Goal: Task Accomplishment & Management: Manage account settings

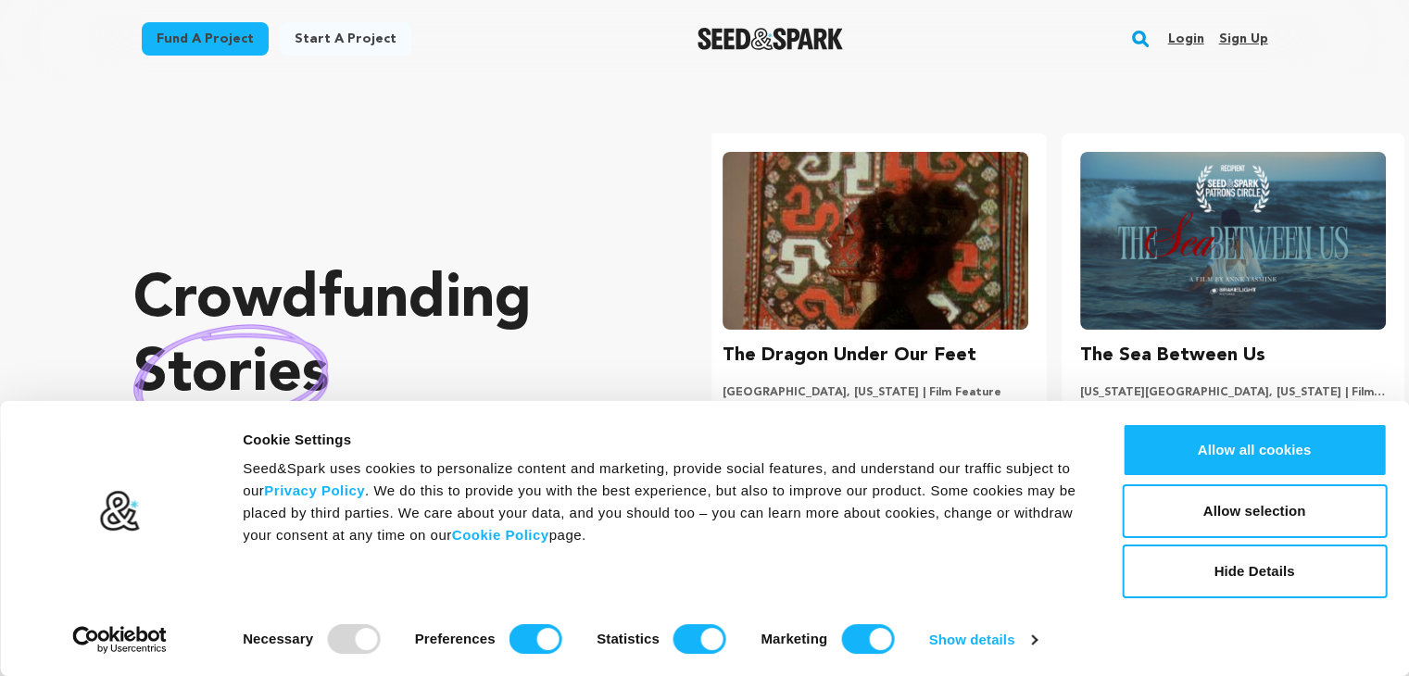
scroll to position [0, 372]
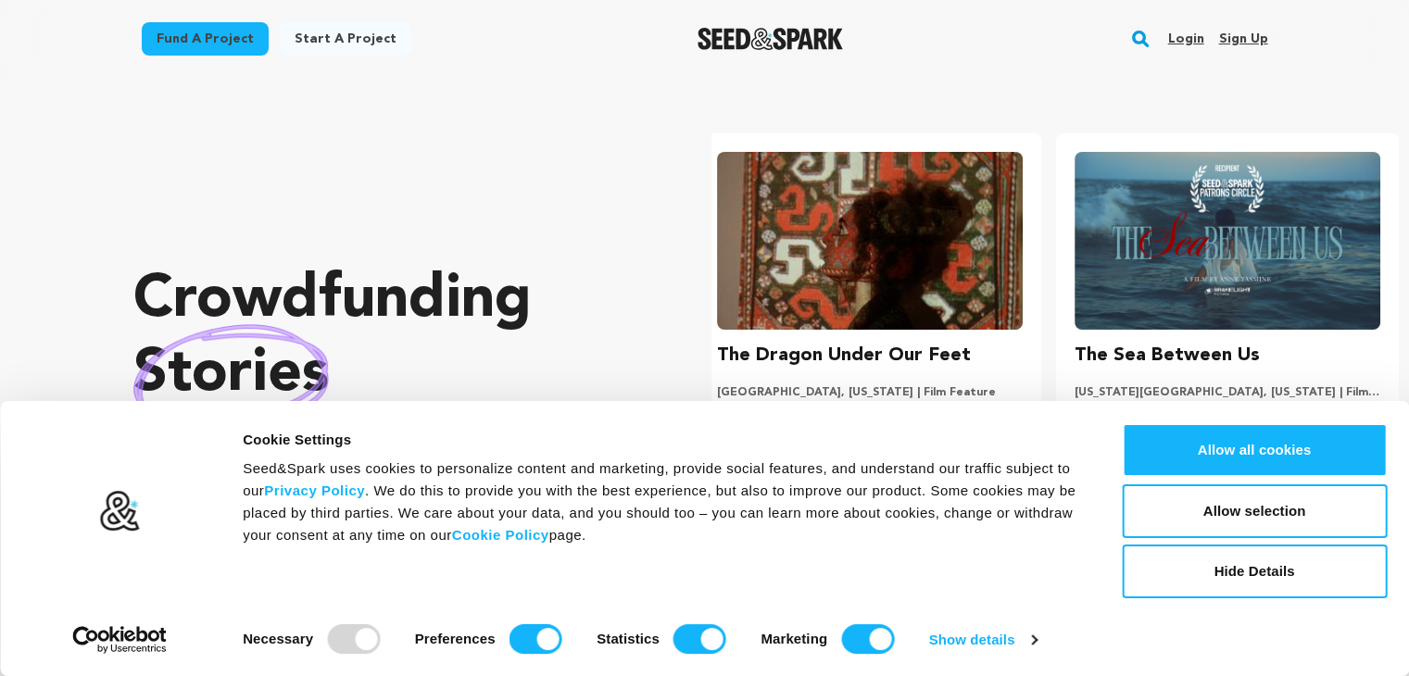
click at [1230, 36] on link "Sign up" at bounding box center [1242, 39] width 49 height 30
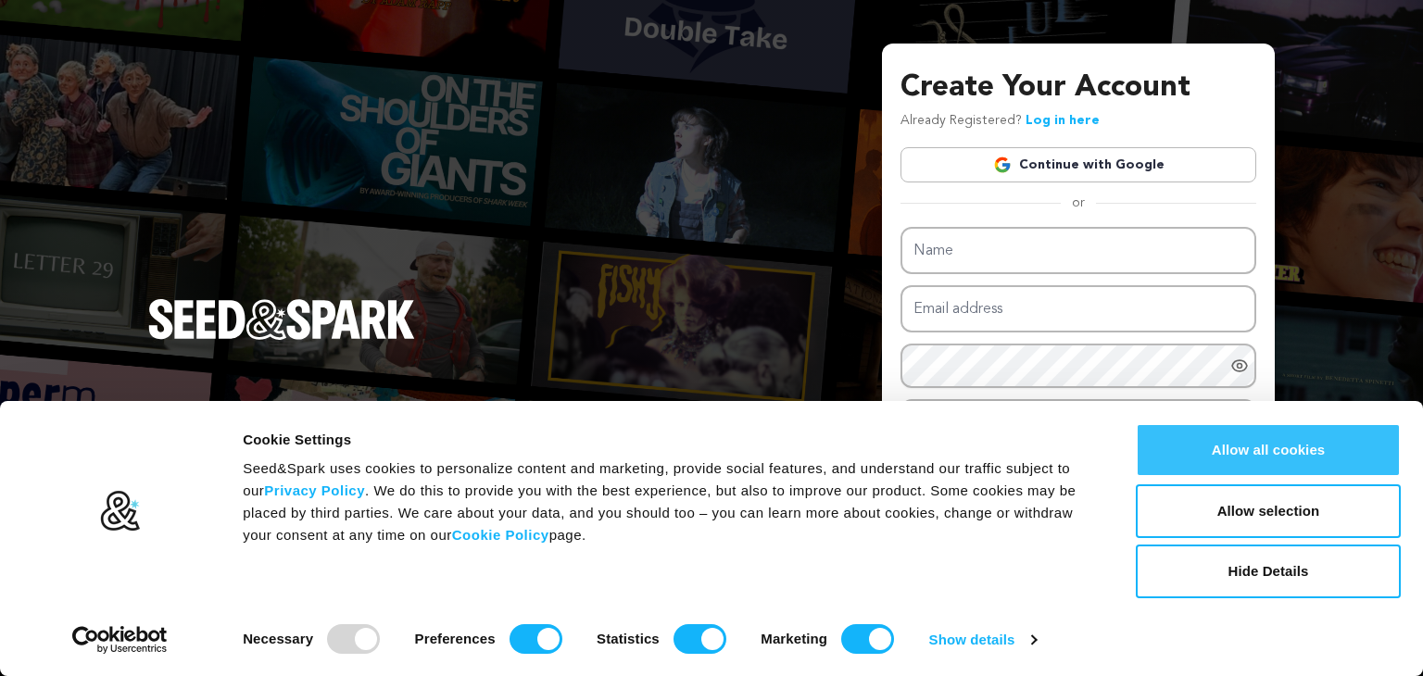
click at [1308, 463] on button "Allow all cookies" at bounding box center [1268, 450] width 265 height 54
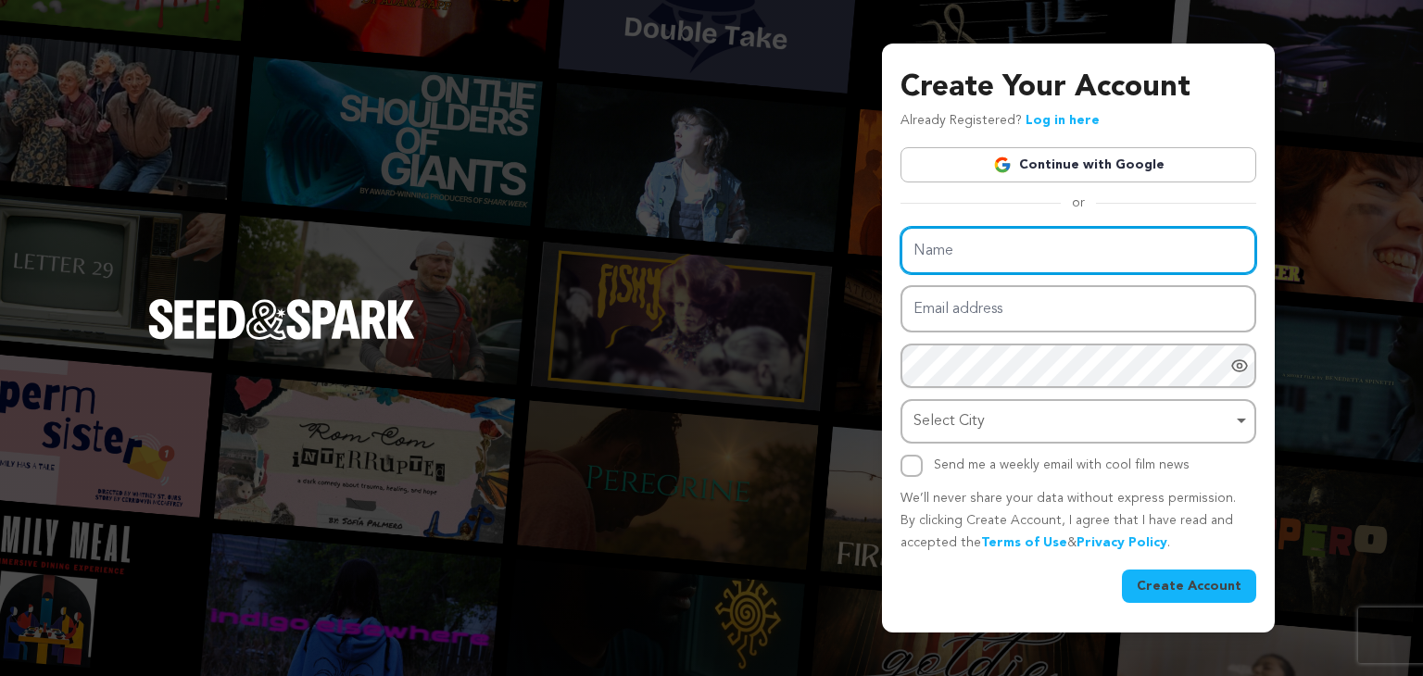
click at [1053, 251] on input "Name" at bounding box center [1079, 250] width 356 height 47
type input "TRX_International"
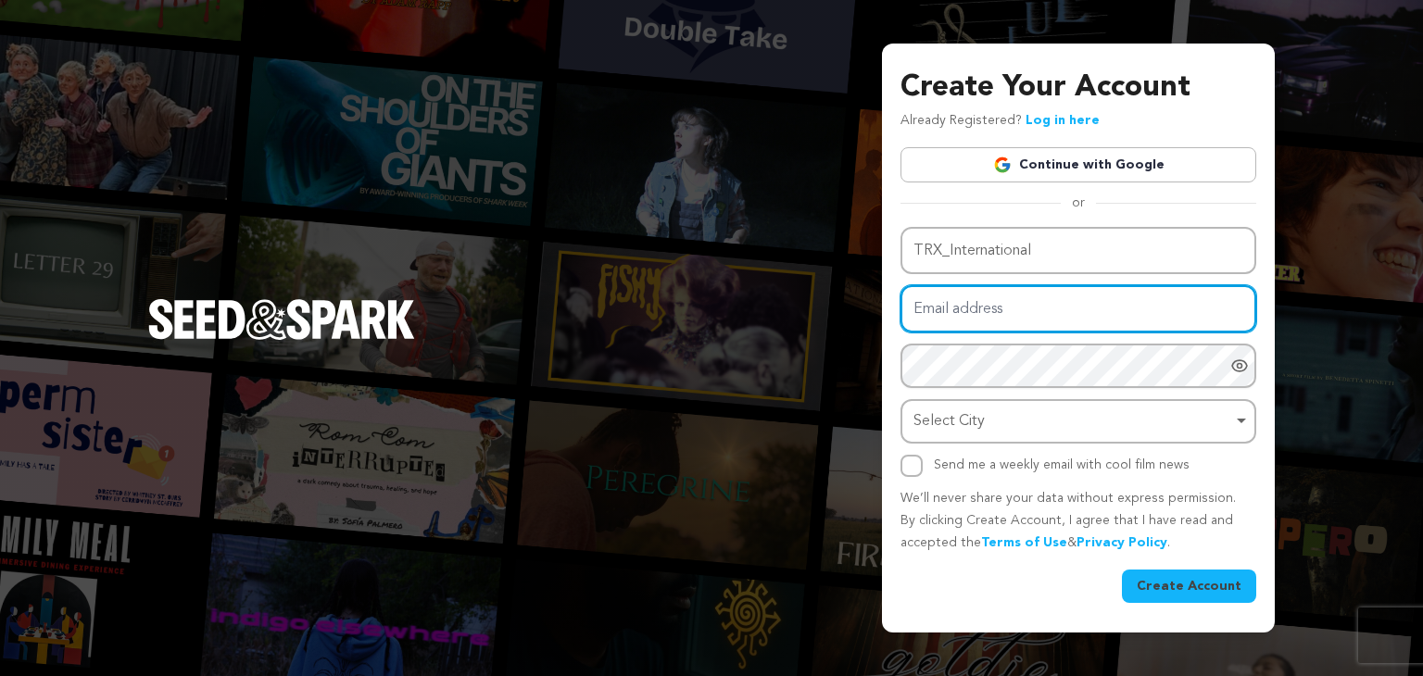
click at [1025, 315] on input "Email address" at bounding box center [1079, 308] width 356 height 47
type input "trxwork01@gmail.com"
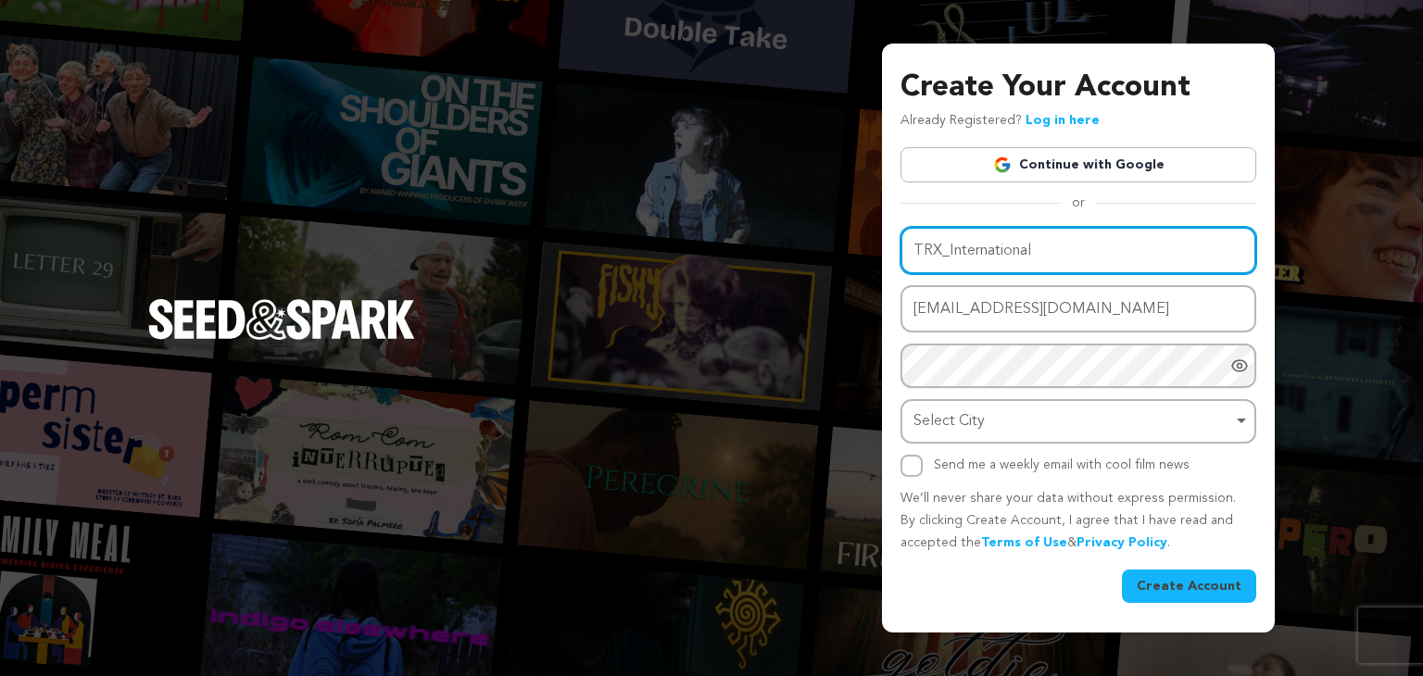
click at [947, 249] on input "TRX_International" at bounding box center [1079, 250] width 356 height 47
type input "TRX International"
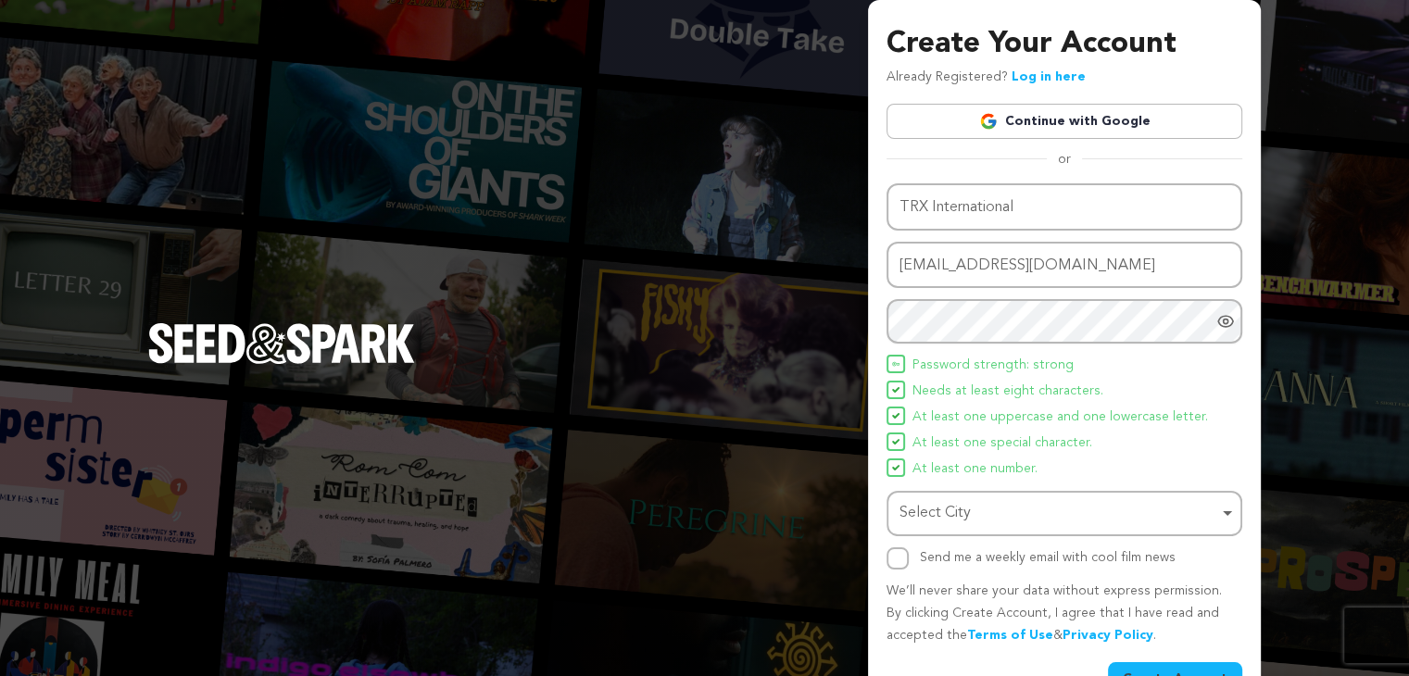
click at [949, 423] on span "At least one uppercase and one lowercase letter." at bounding box center [1061, 418] width 296 height 22
click at [940, 504] on div "Select City Remove item" at bounding box center [1059, 513] width 319 height 27
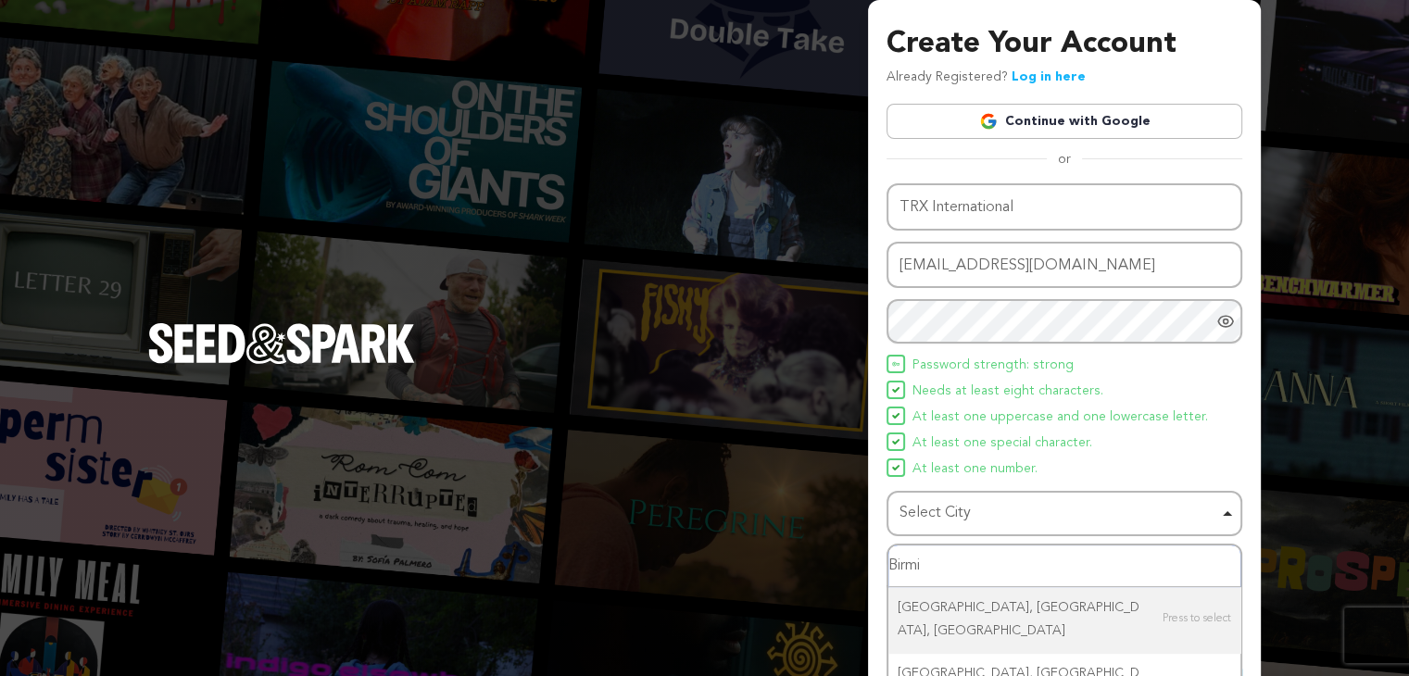
type input "Birmin"
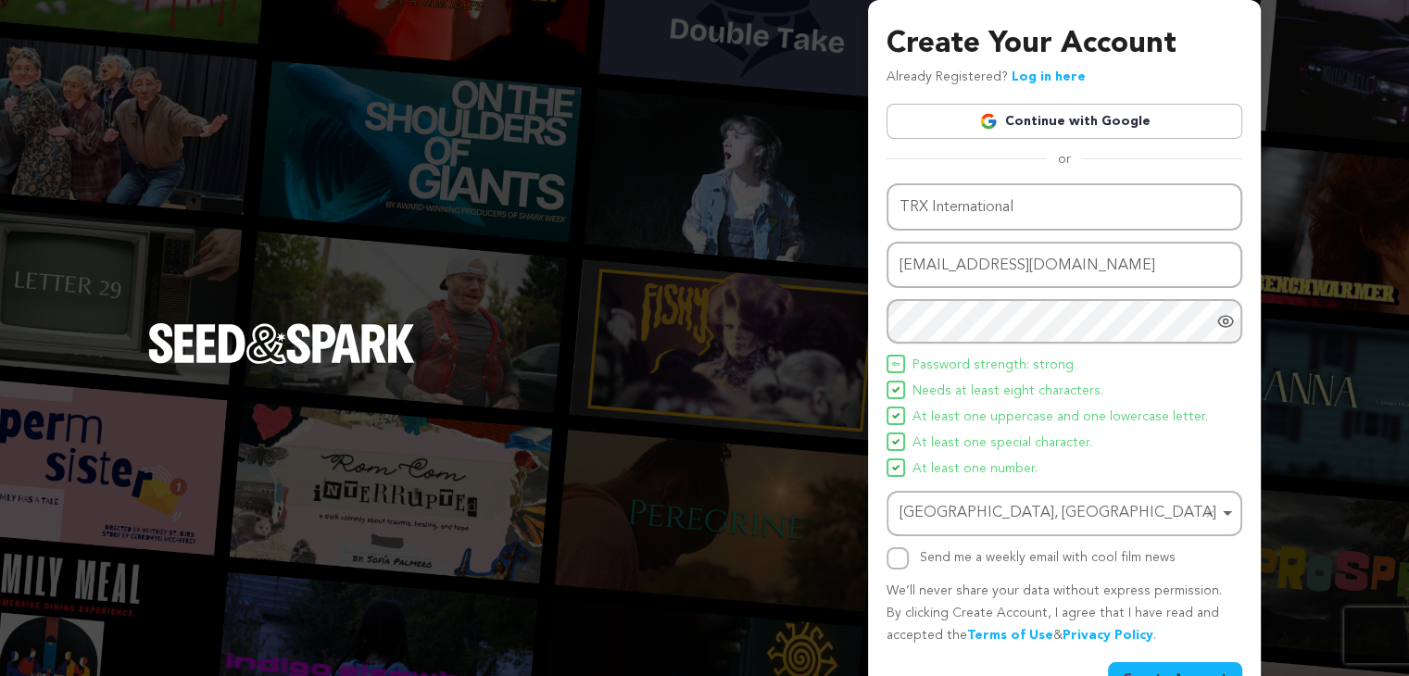
click at [912, 557] on div "Send me a weekly email with cool film news" at bounding box center [1065, 559] width 356 height 22
click at [903, 558] on input "Send me a weekly email with cool film news" at bounding box center [898, 559] width 22 height 22
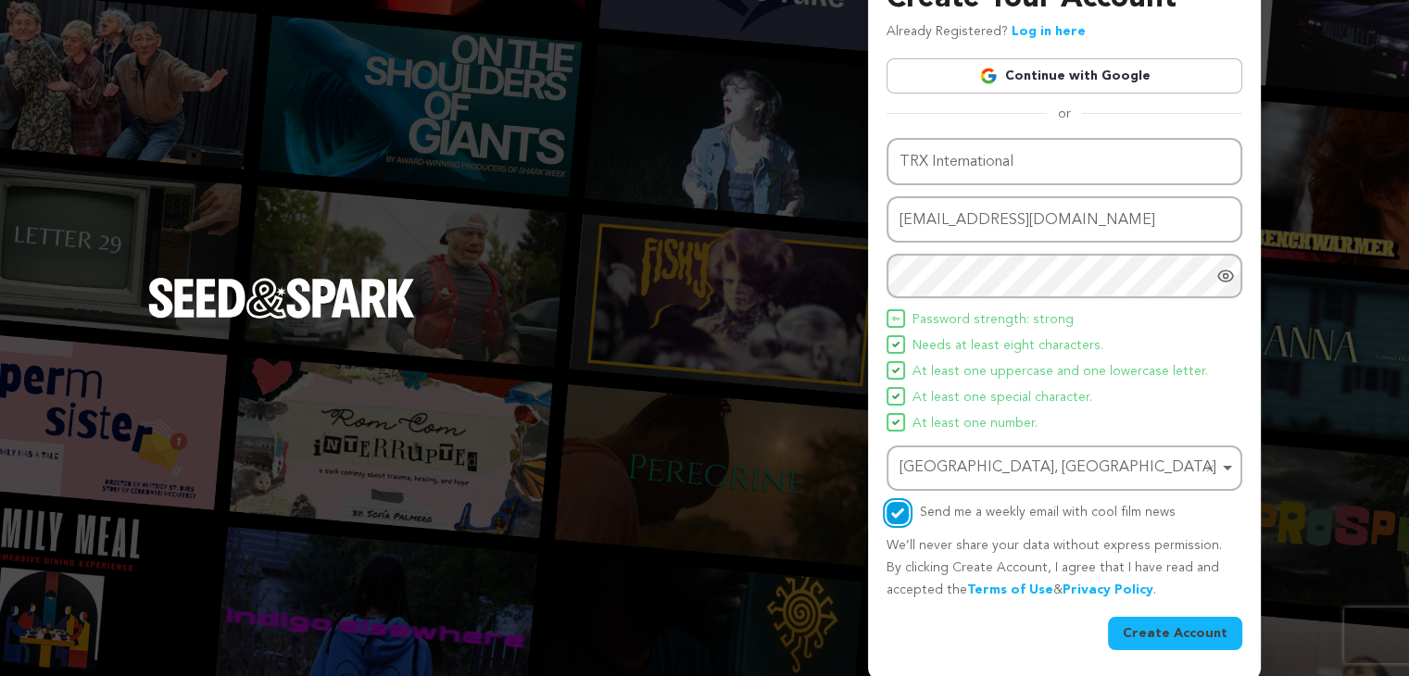
scroll to position [48, 0]
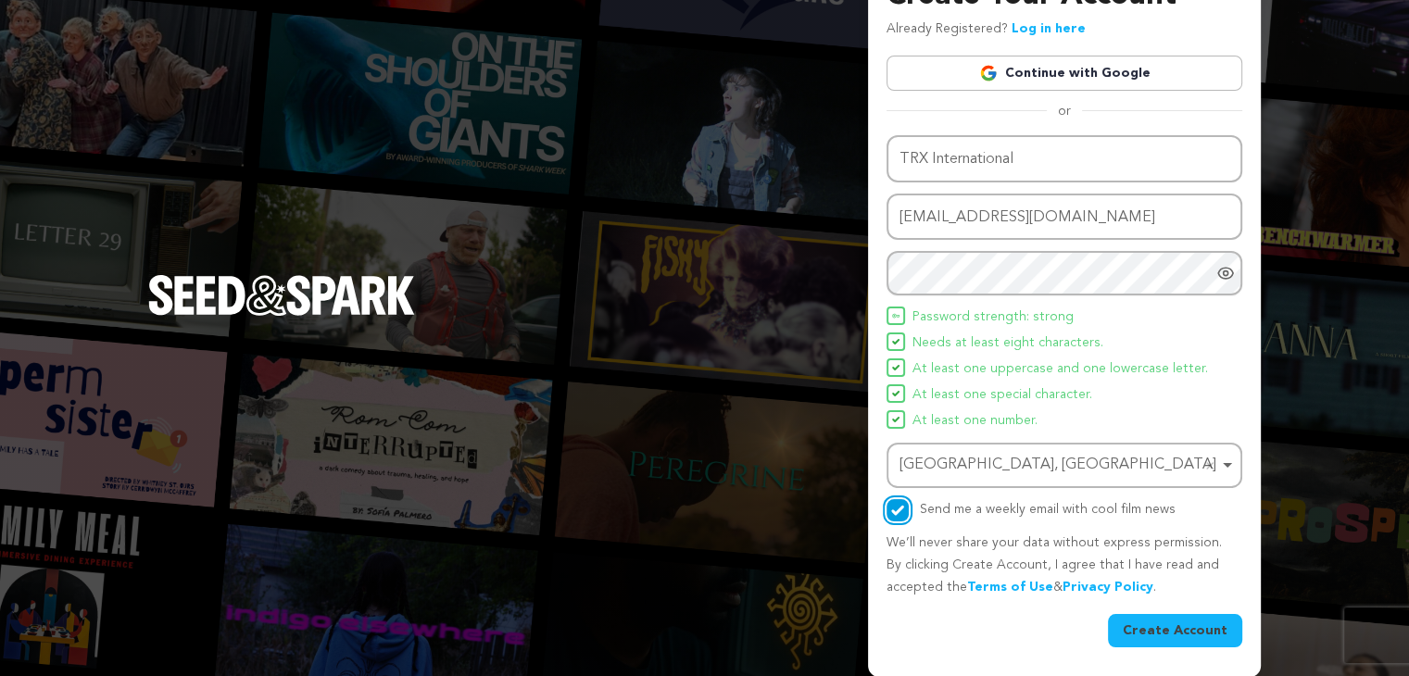
click at [889, 510] on input "Send me a weekly email with cool film news" at bounding box center [898, 510] width 22 height 22
checkbox input "false"
click at [1160, 631] on button "Create Account" at bounding box center [1175, 630] width 134 height 33
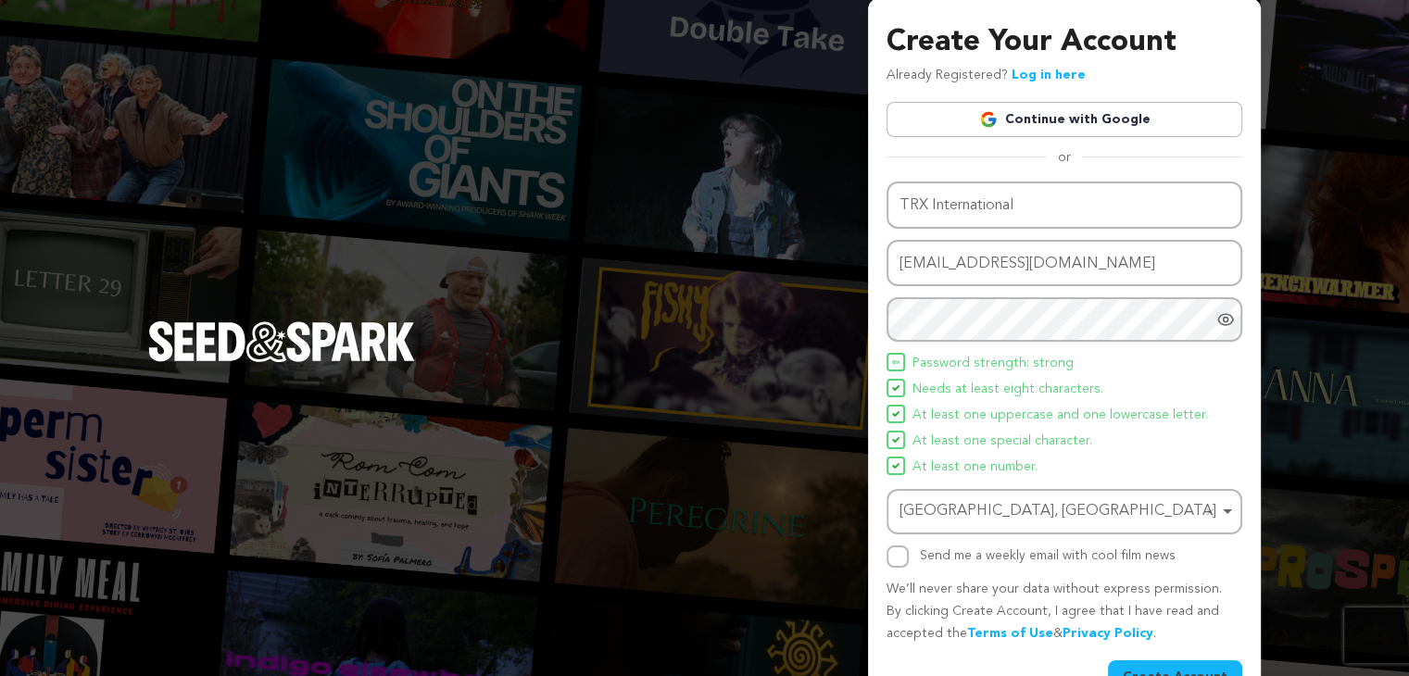
scroll to position [0, 0]
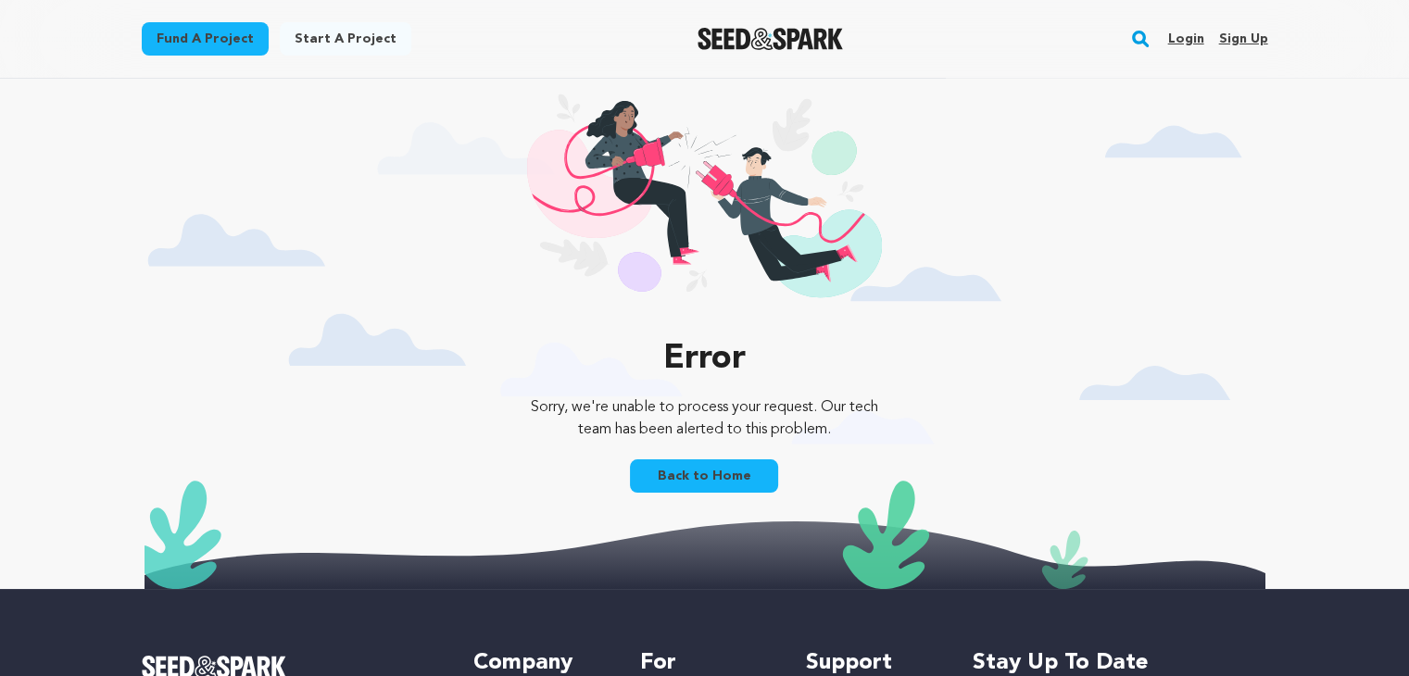
click at [727, 477] on link "Back to Home" at bounding box center [704, 476] width 148 height 33
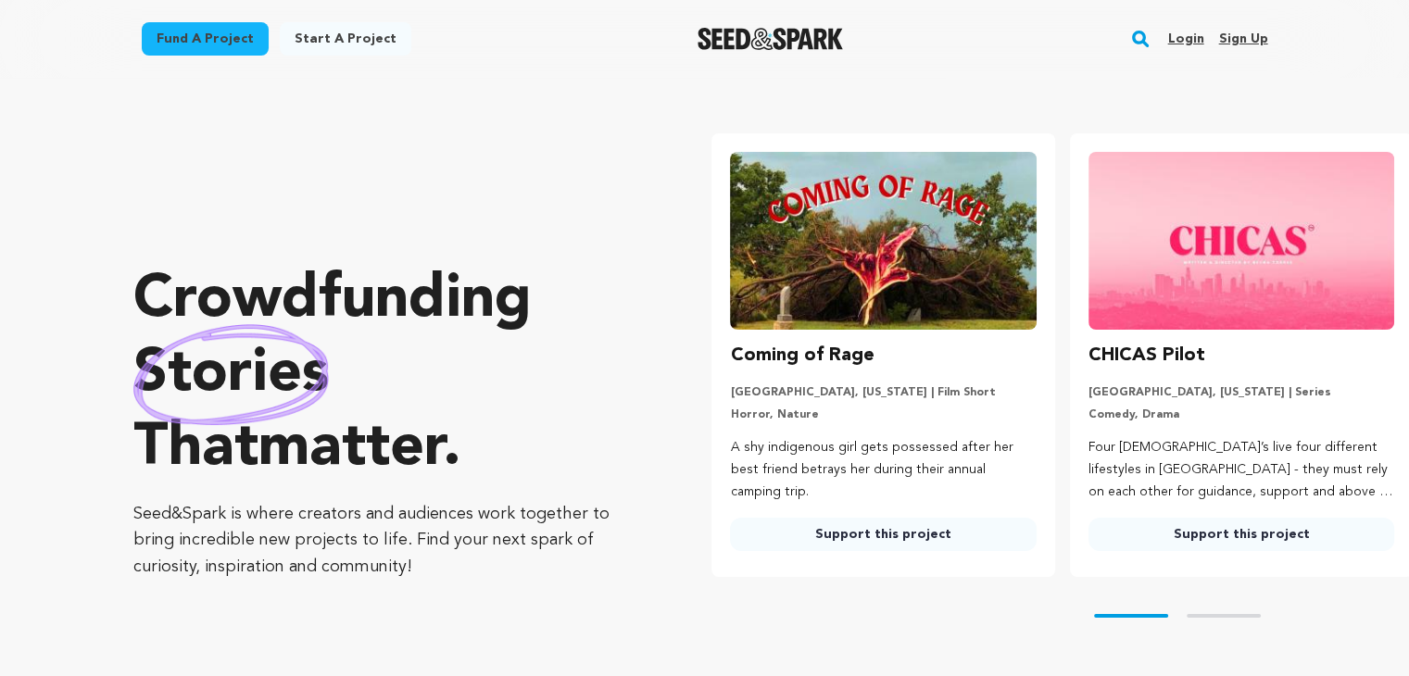
click at [1246, 39] on link "Sign up" at bounding box center [1242, 39] width 49 height 30
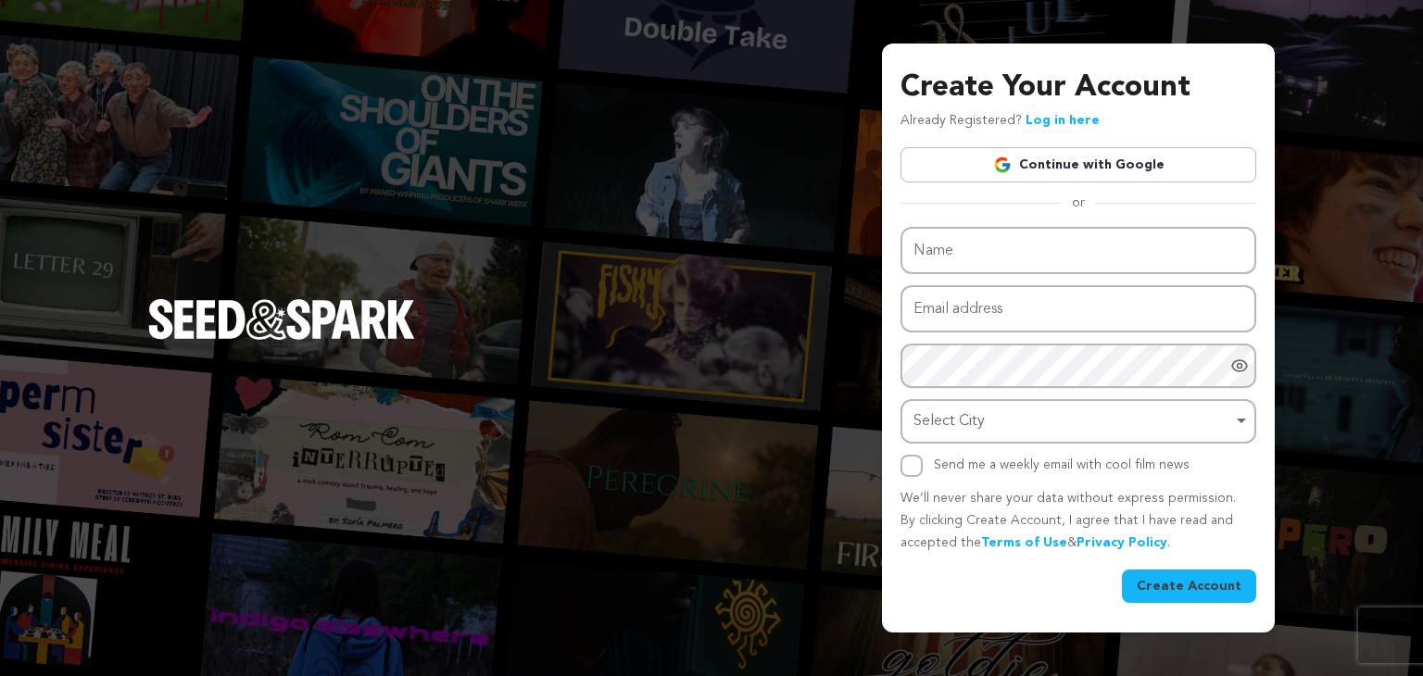
click at [1070, 169] on link "Continue with Google" at bounding box center [1079, 164] width 356 height 35
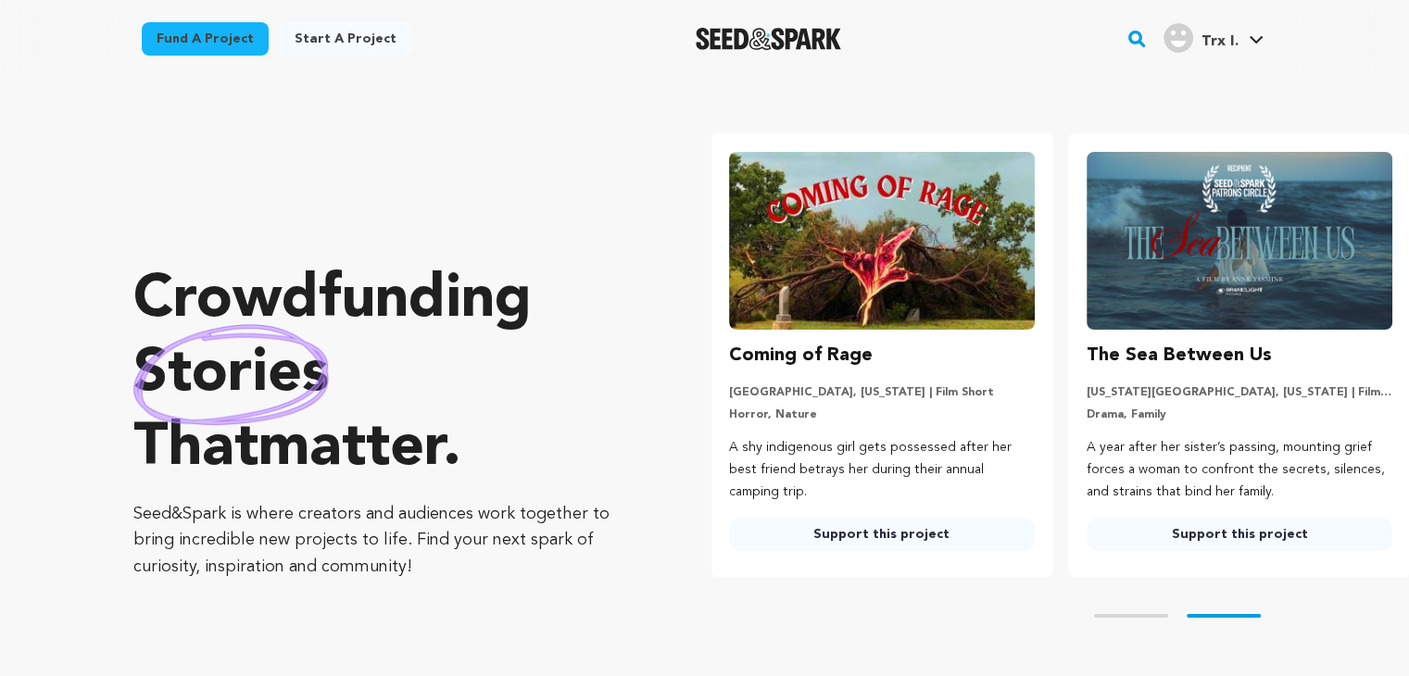
scroll to position [0, 372]
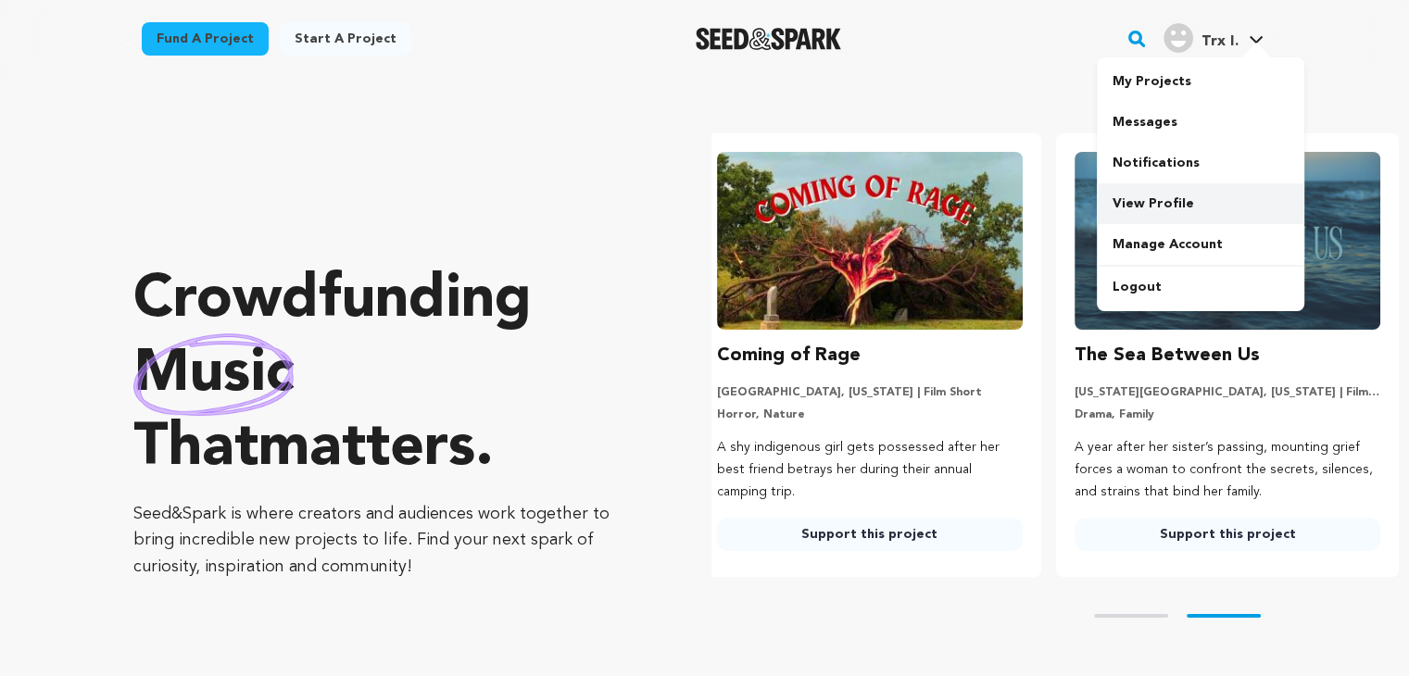
click at [1159, 209] on link "View Profile" at bounding box center [1201, 203] width 208 height 41
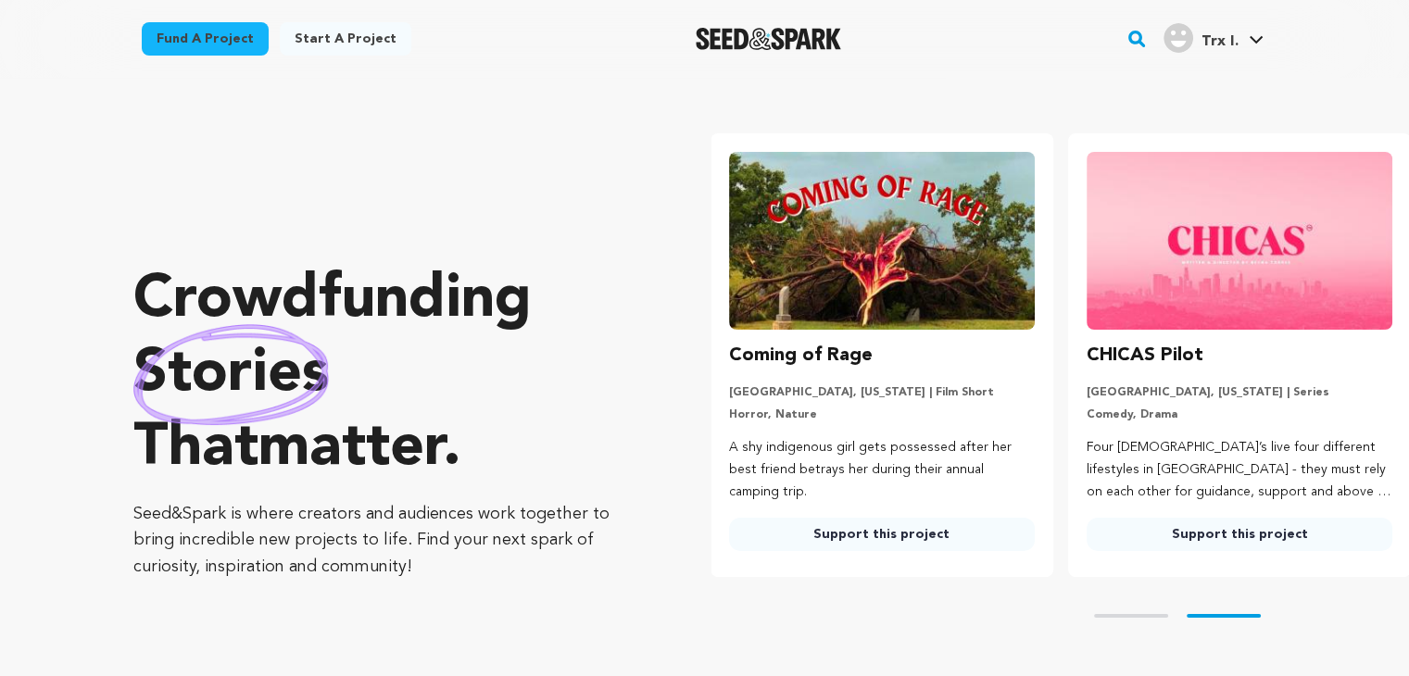
scroll to position [0, 372]
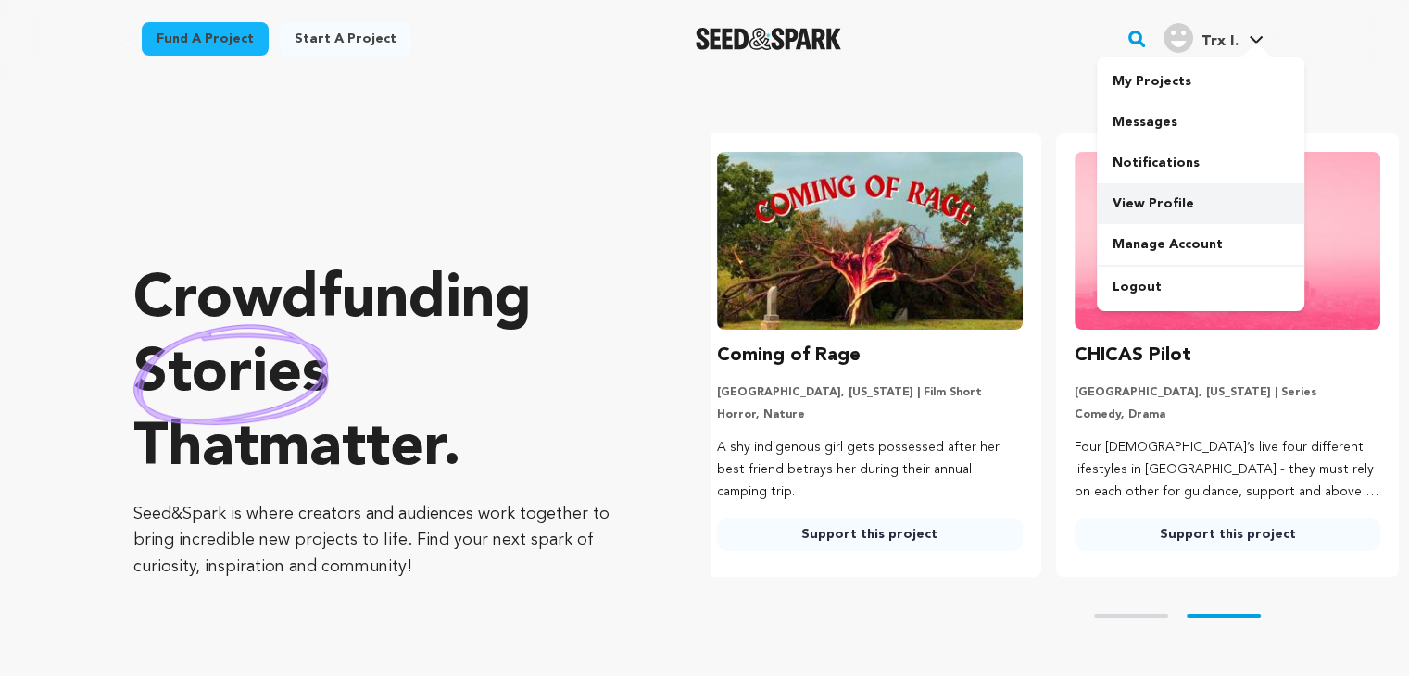
click at [1140, 199] on link "View Profile" at bounding box center [1201, 203] width 208 height 41
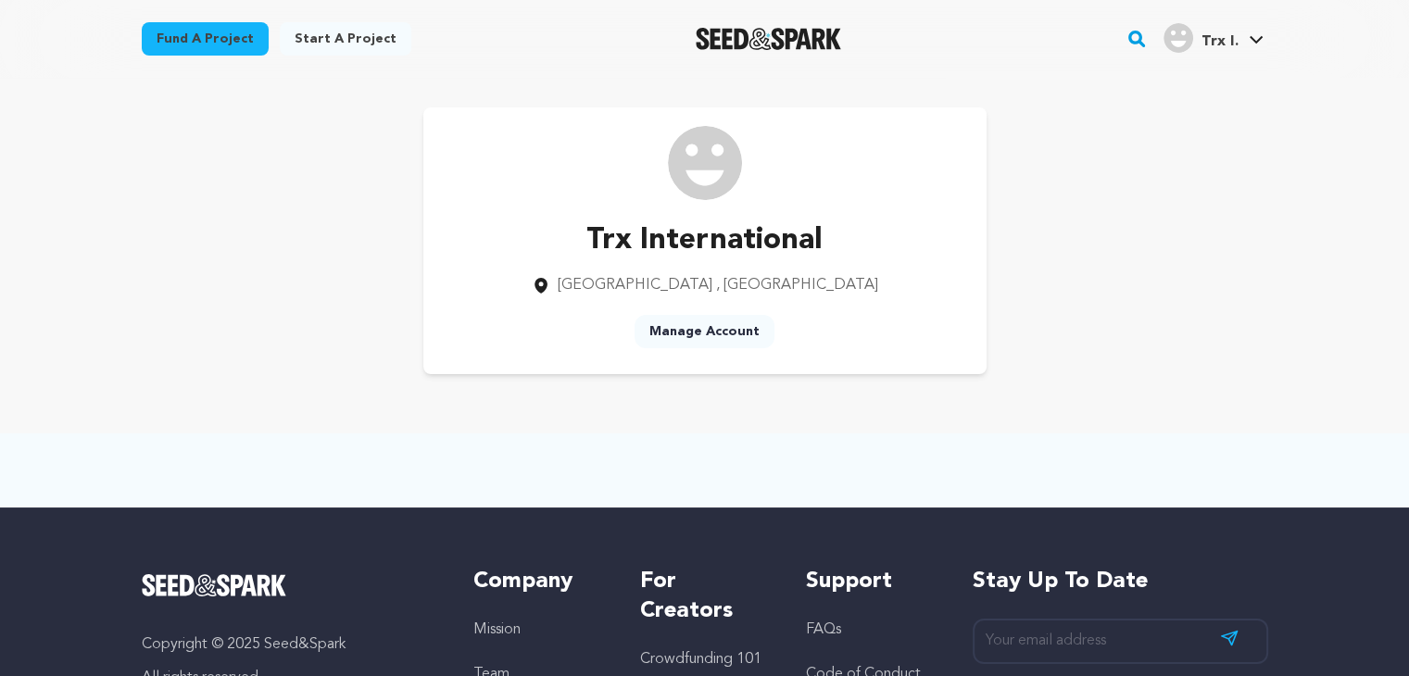
drag, startPoint x: 702, startPoint y: 183, endPoint x: 717, endPoint y: 173, distance: 18.0
click at [701, 182] on img at bounding box center [705, 163] width 74 height 74
click at [1199, 34] on div "Trx I." at bounding box center [1201, 38] width 74 height 30
click at [705, 330] on link "Manage Account" at bounding box center [705, 331] width 140 height 33
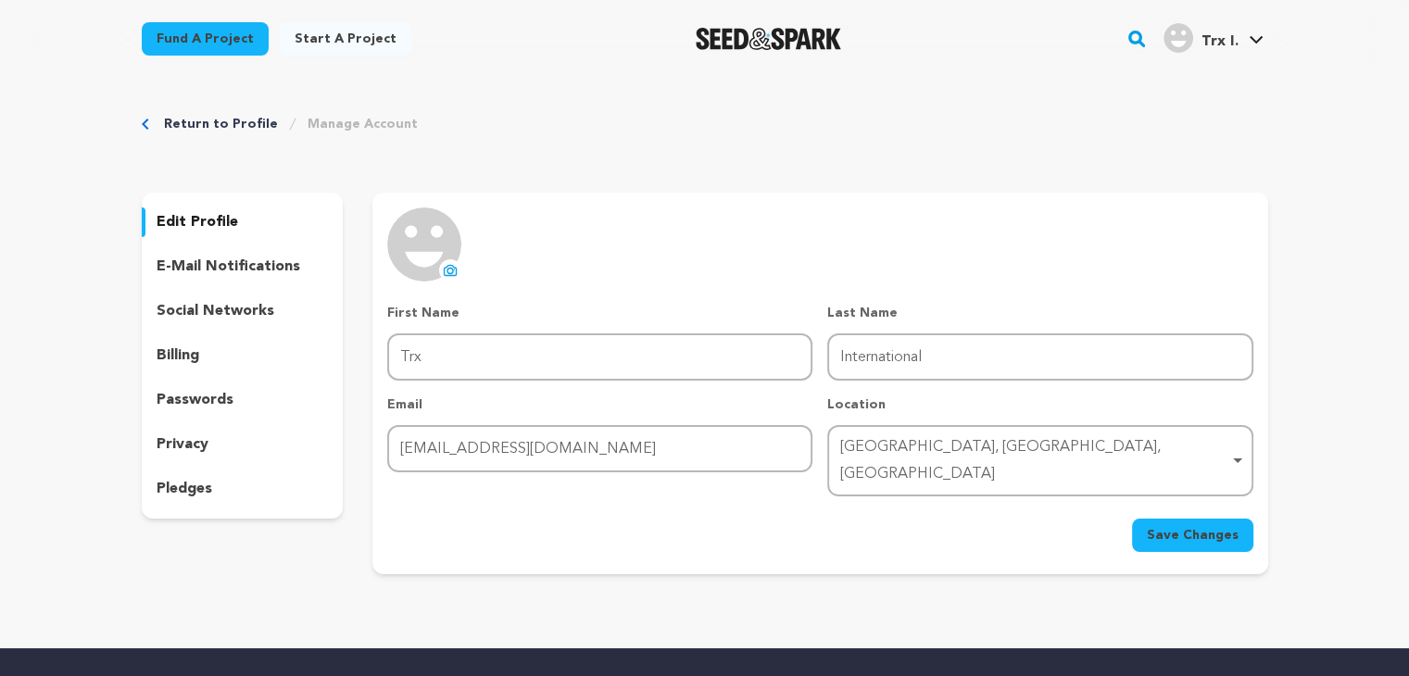
click at [448, 239] on img at bounding box center [424, 245] width 74 height 74
click at [449, 267] on icon at bounding box center [450, 270] width 15 height 15
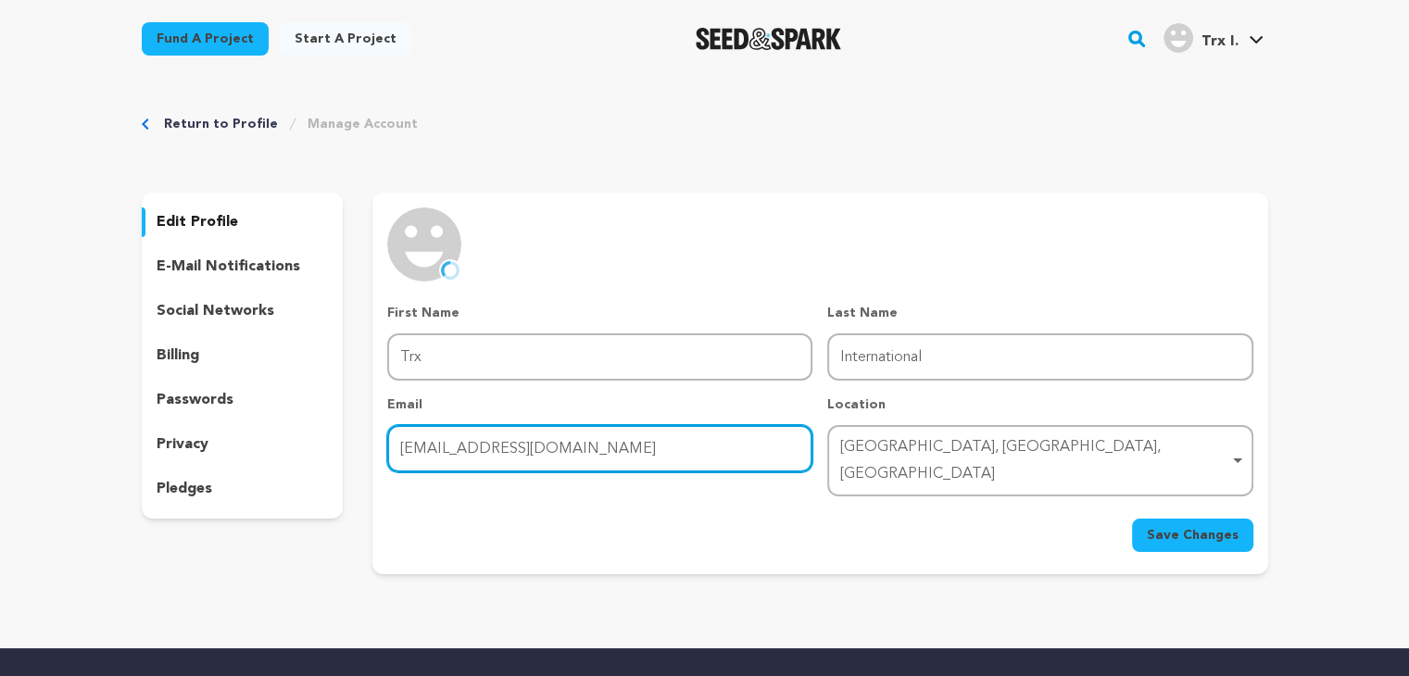
click at [523, 442] on input "[EMAIL_ADDRESS][DOMAIN_NAME]" at bounding box center [599, 448] width 425 height 47
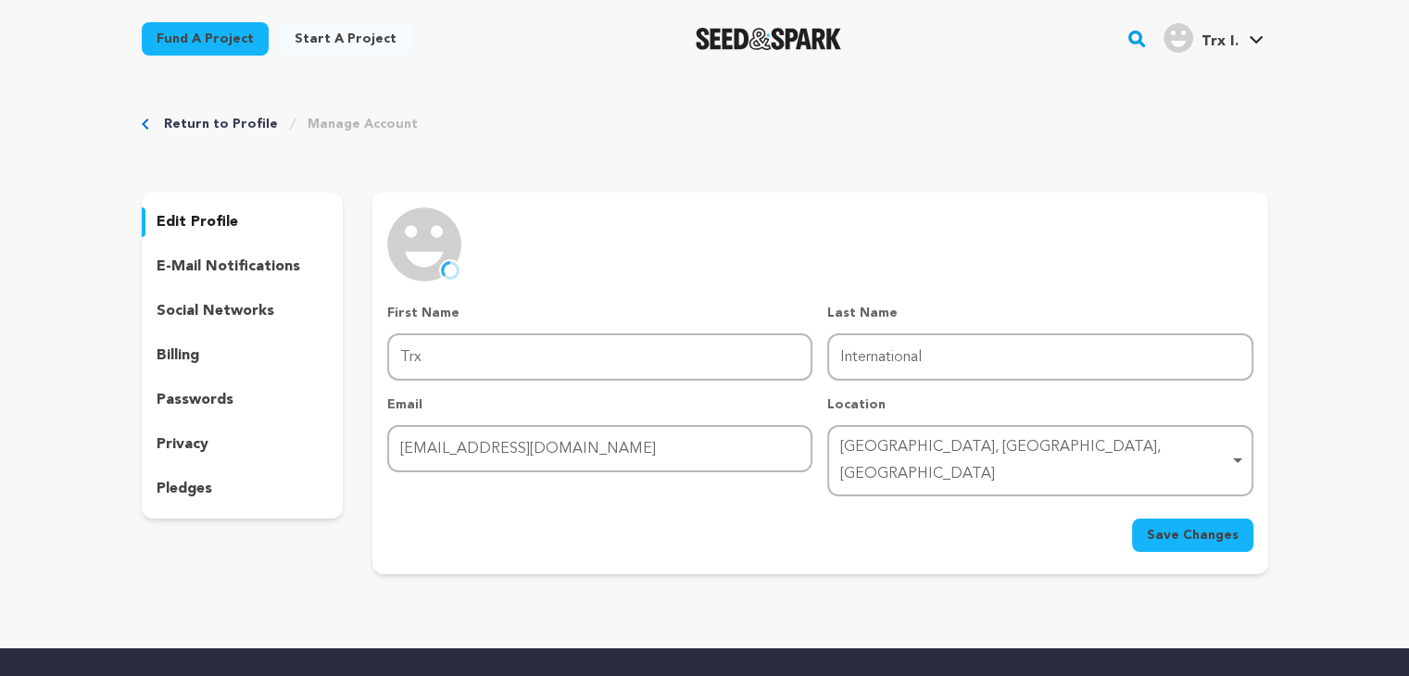
click at [1191, 526] on span "Save Changes" at bounding box center [1193, 535] width 92 height 19
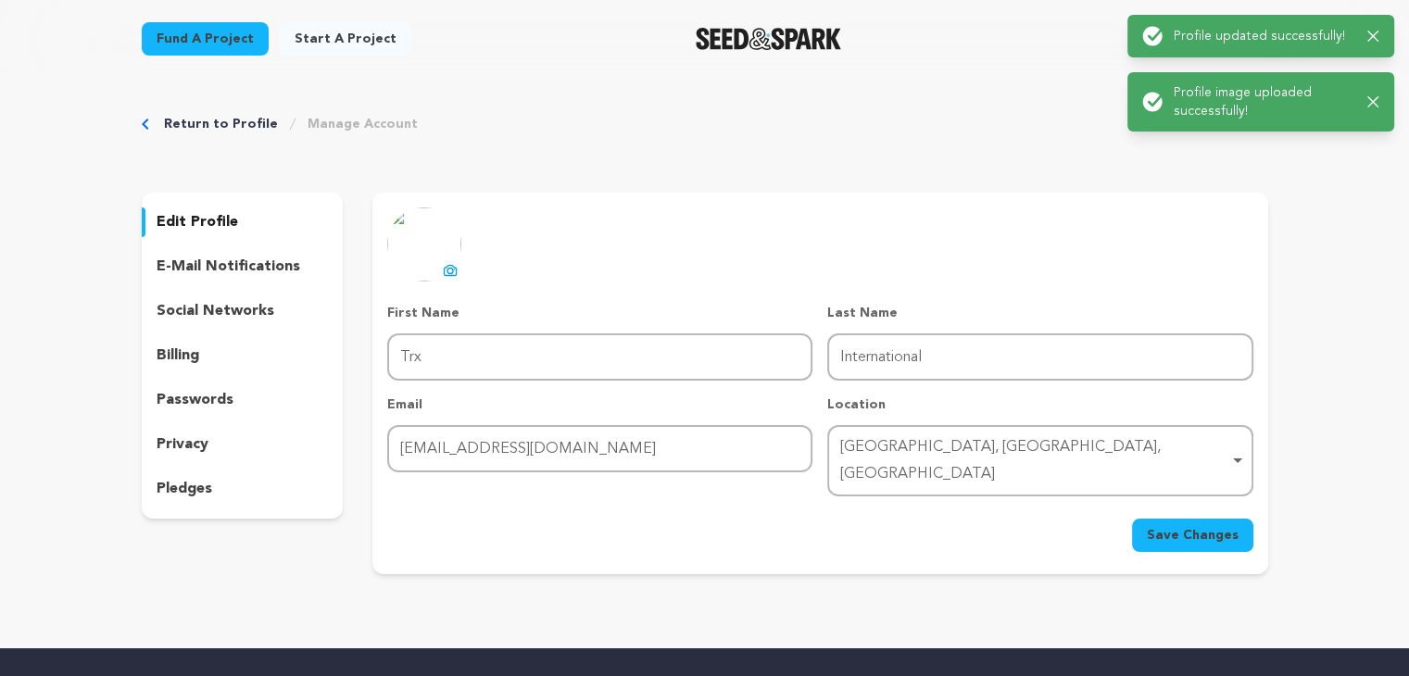
click at [1179, 526] on span "Save Changes" at bounding box center [1193, 535] width 92 height 19
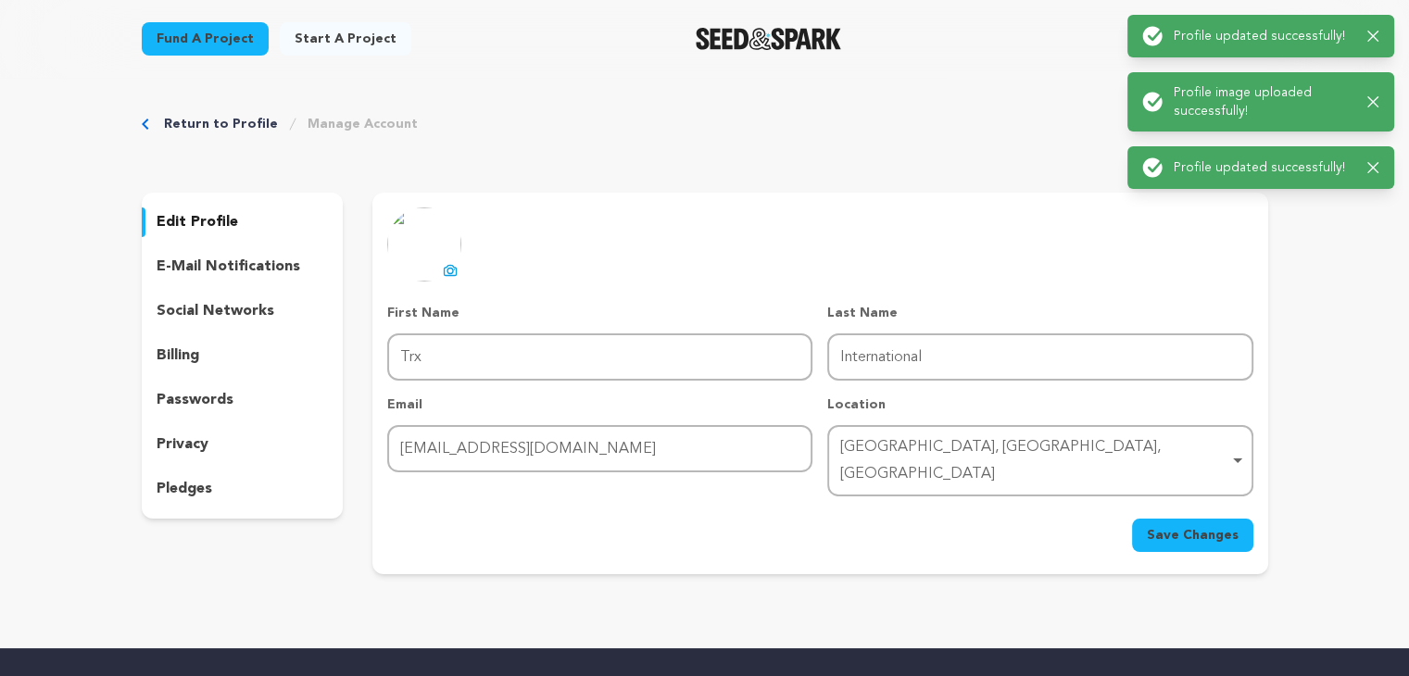
click at [202, 264] on p "e-mail notifications" at bounding box center [229, 267] width 144 height 22
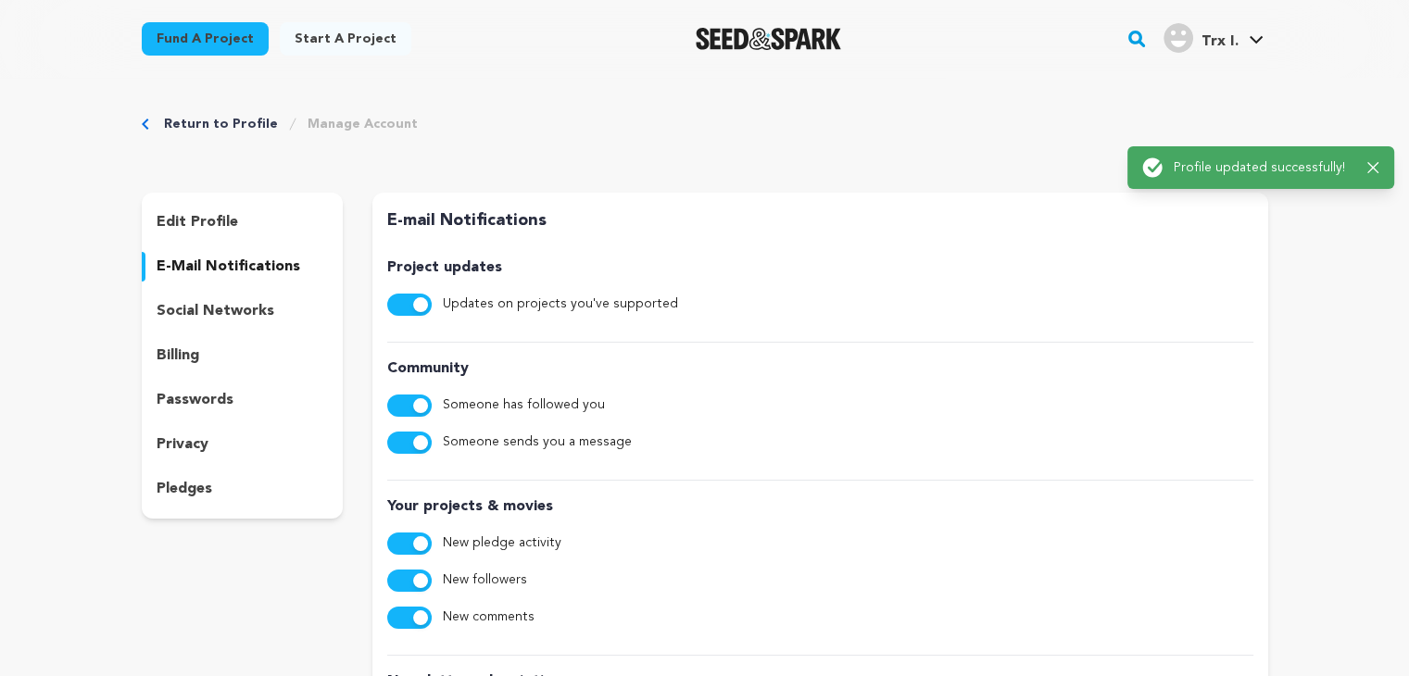
click at [237, 309] on p "social networks" at bounding box center [216, 311] width 118 height 22
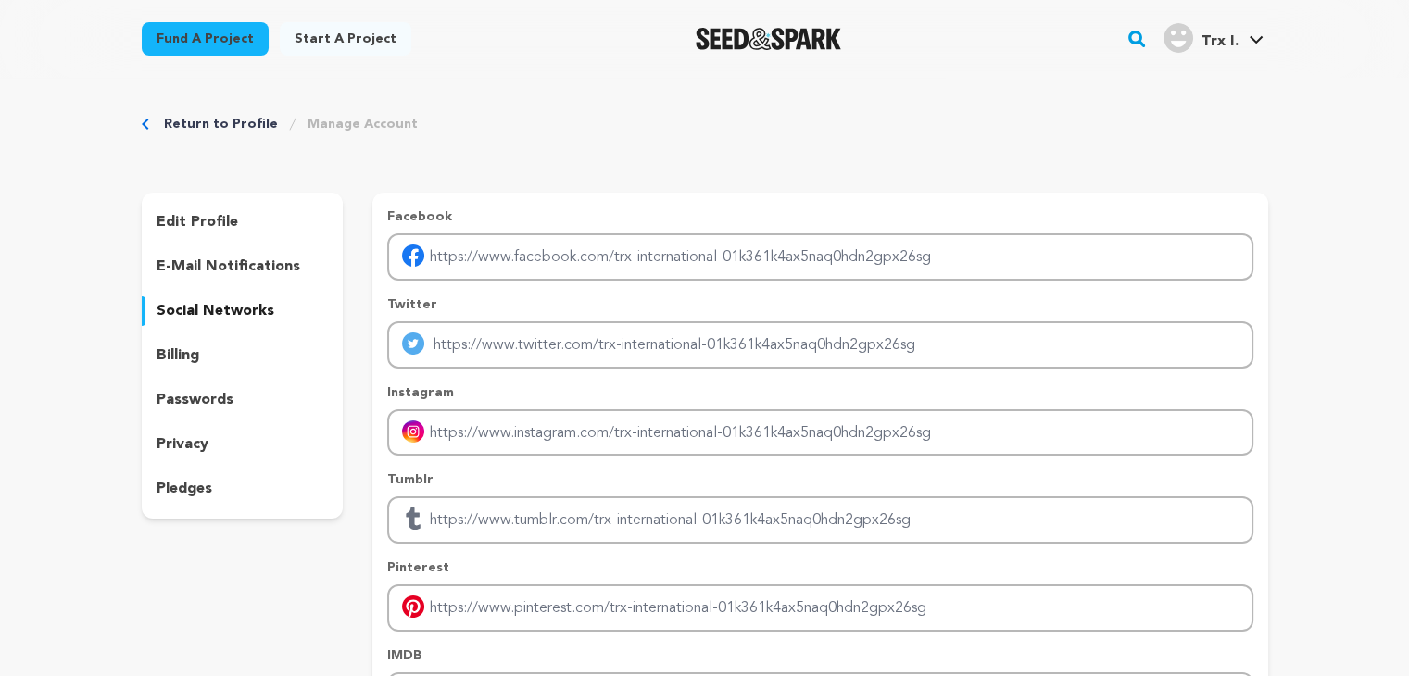
click at [202, 345] on div "billing" at bounding box center [243, 356] width 202 height 30
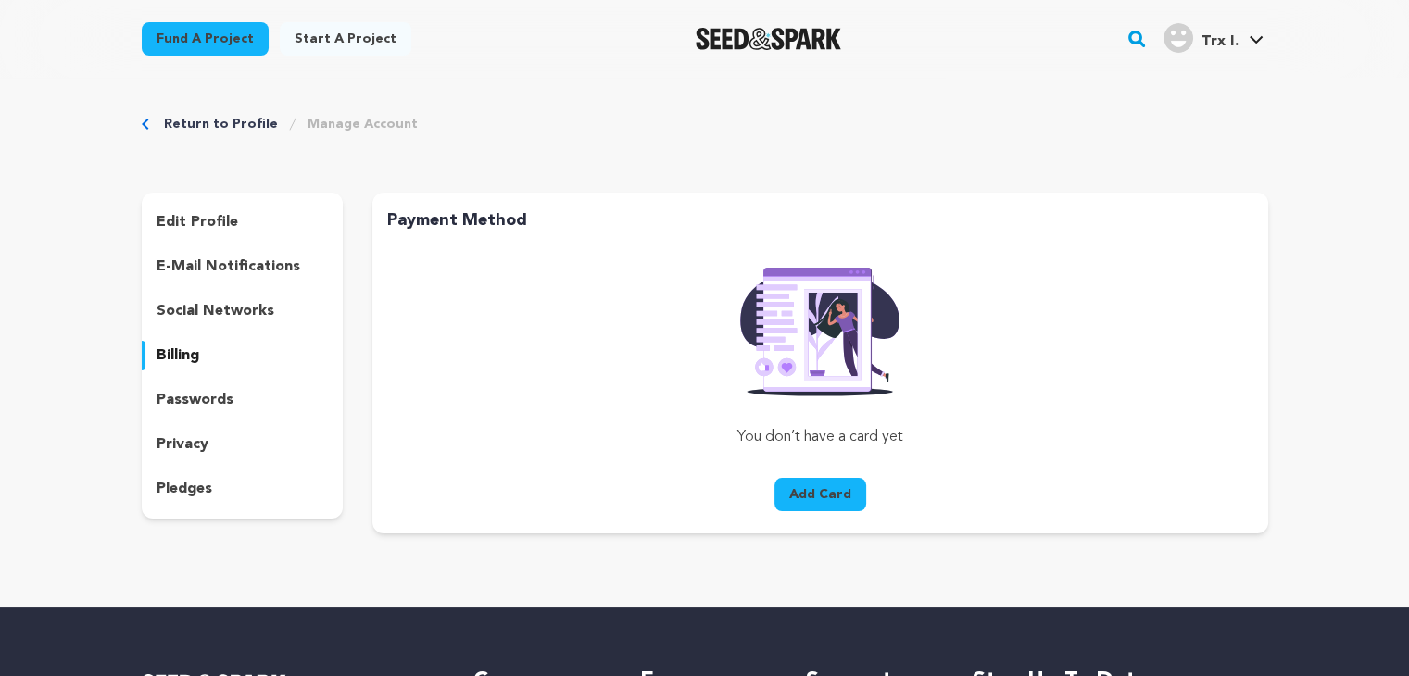
click at [221, 399] on p "passwords" at bounding box center [195, 400] width 77 height 22
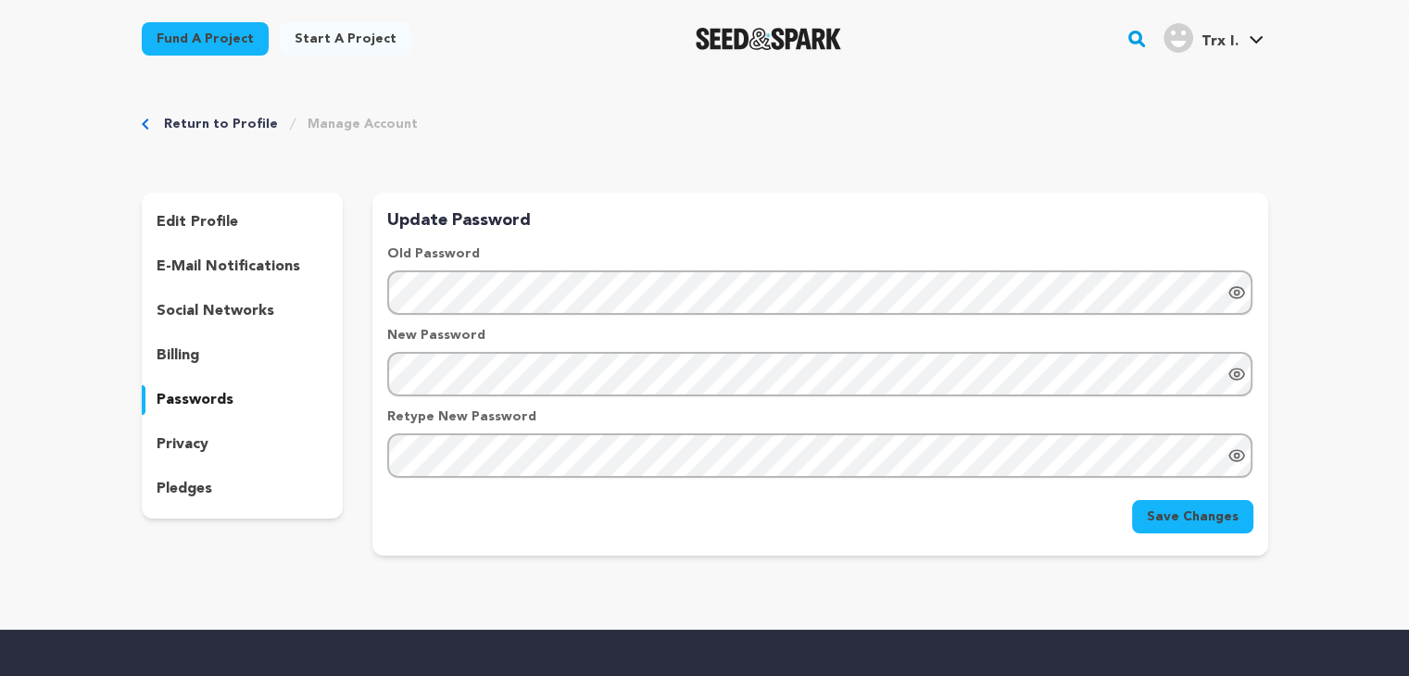
click at [211, 435] on div "privacy" at bounding box center [243, 445] width 202 height 30
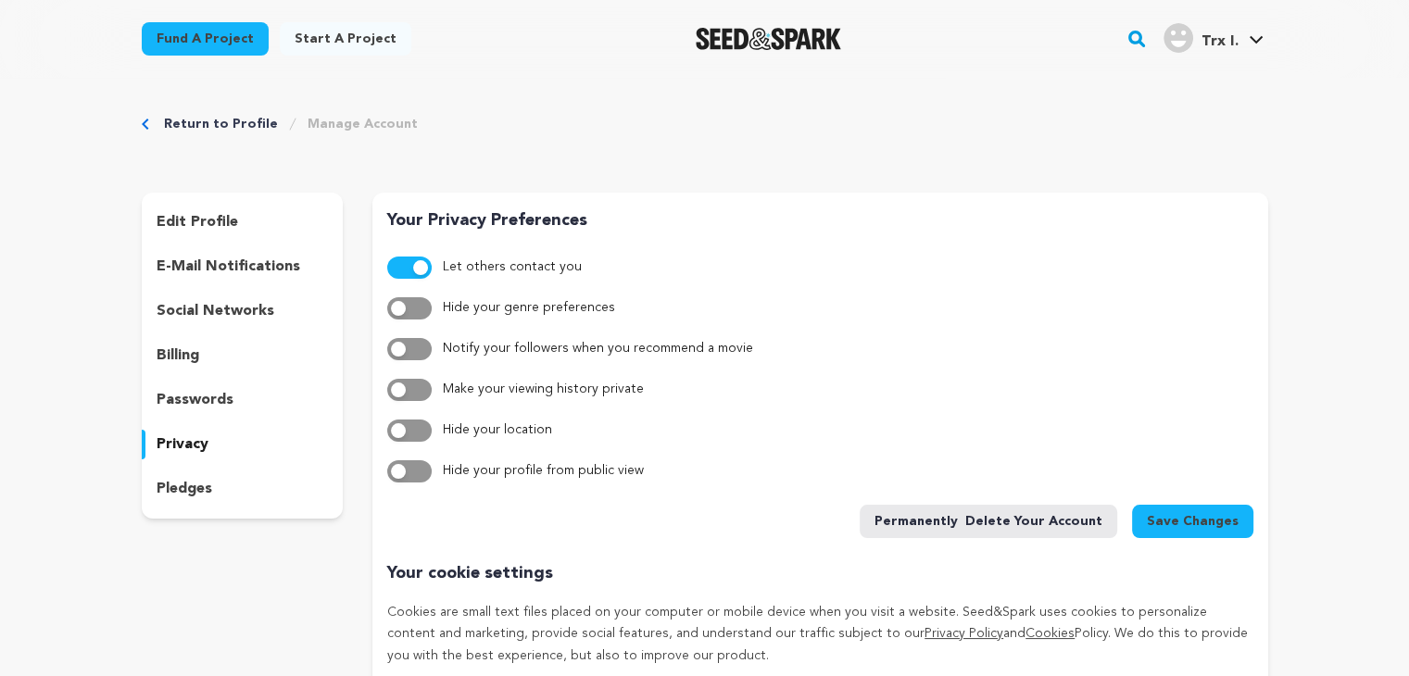
click at [245, 227] on div "edit profile" at bounding box center [243, 223] width 202 height 30
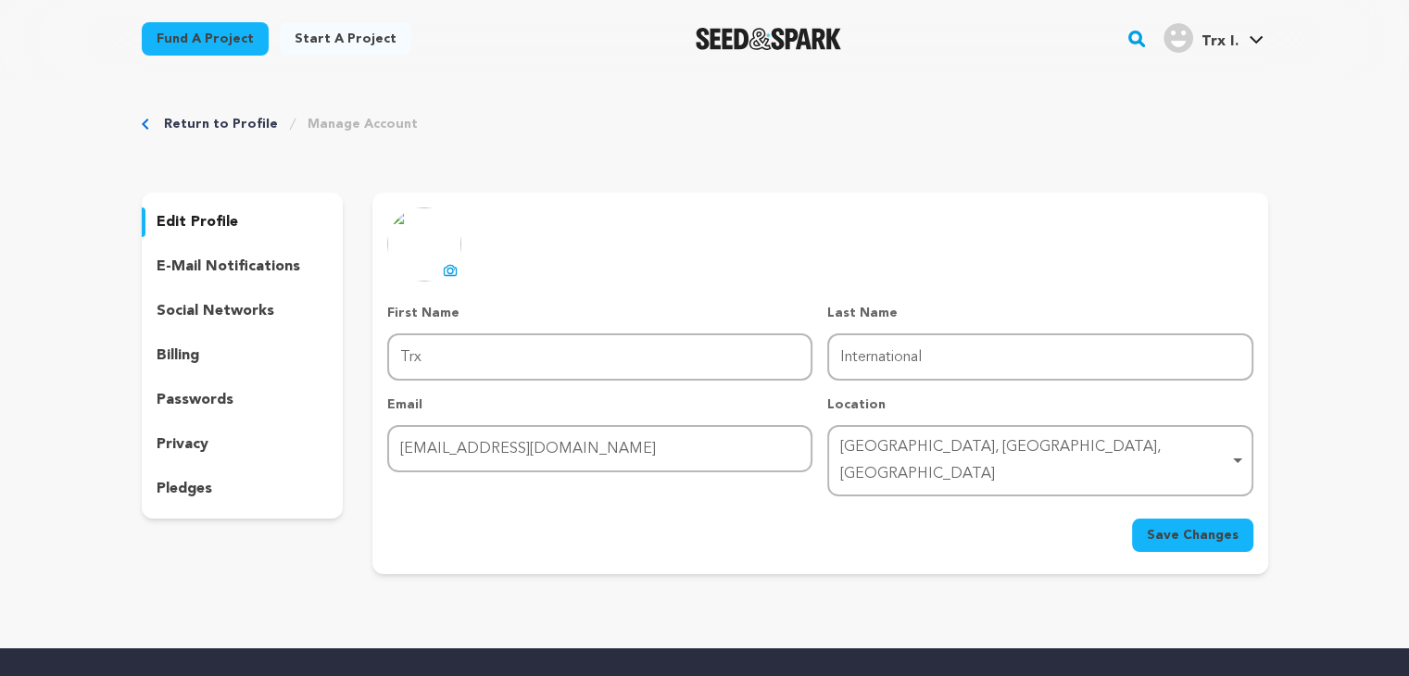
click at [191, 275] on p "e-mail notifications" at bounding box center [229, 267] width 144 height 22
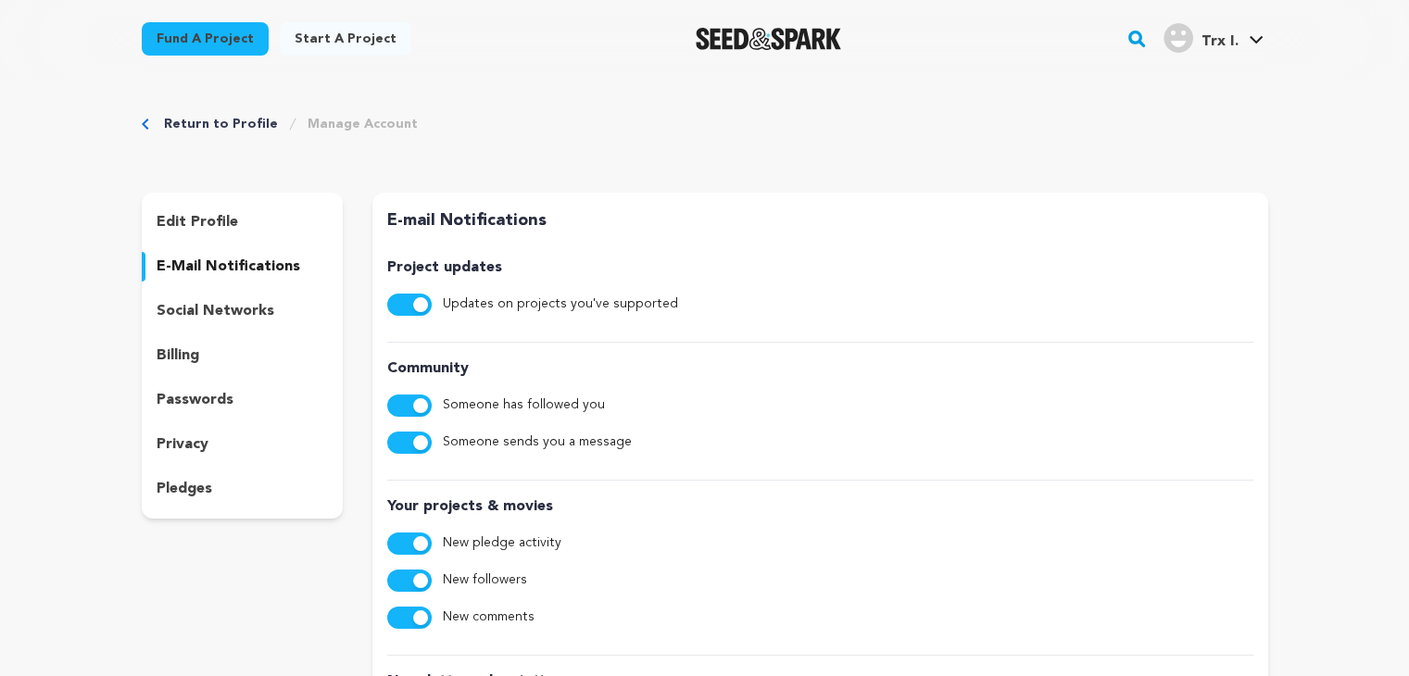
click at [192, 305] on p "social networks" at bounding box center [216, 311] width 118 height 22
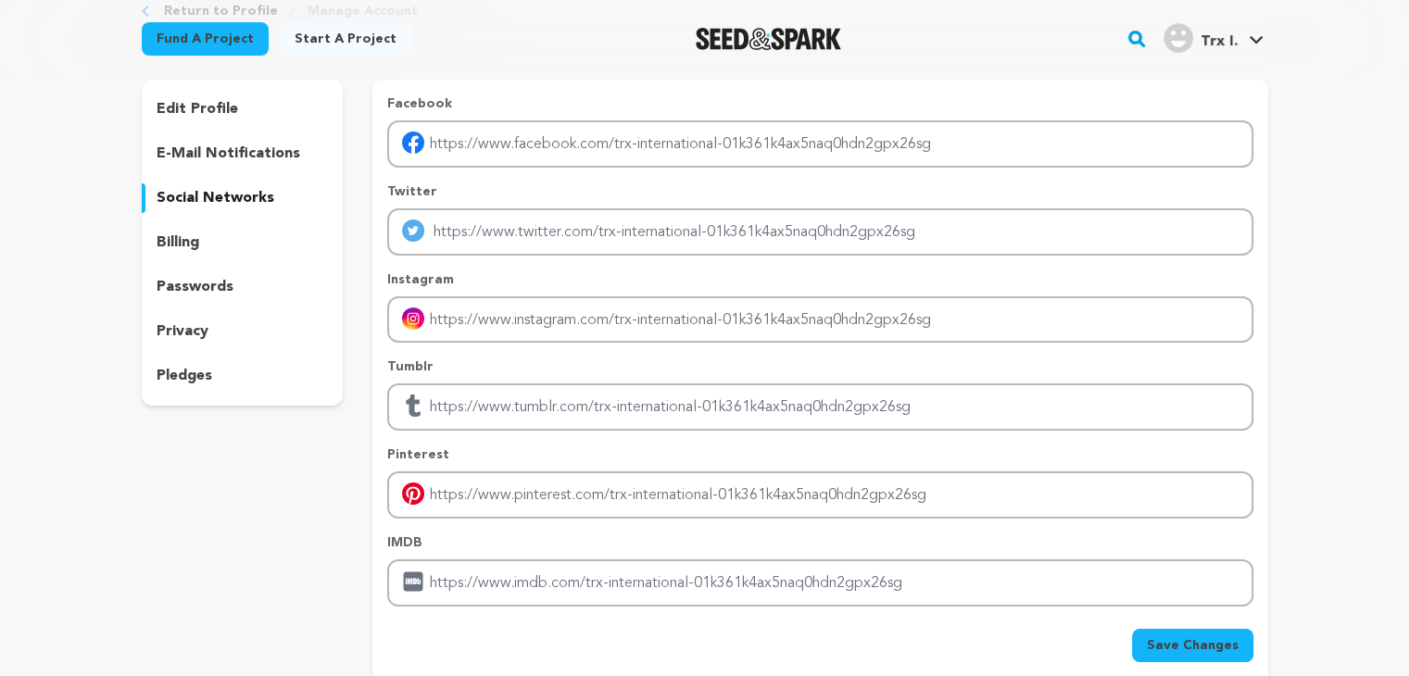
scroll to position [93, 0]
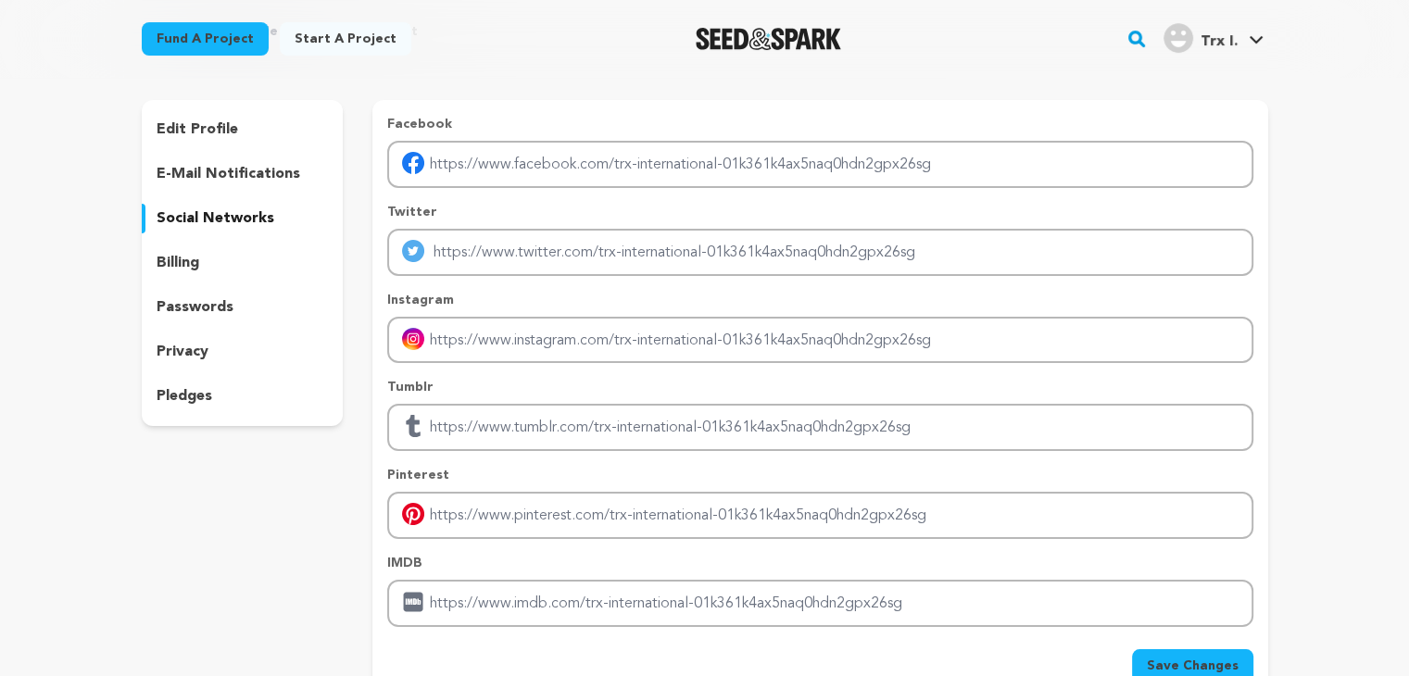
click at [239, 258] on div "billing" at bounding box center [243, 263] width 202 height 30
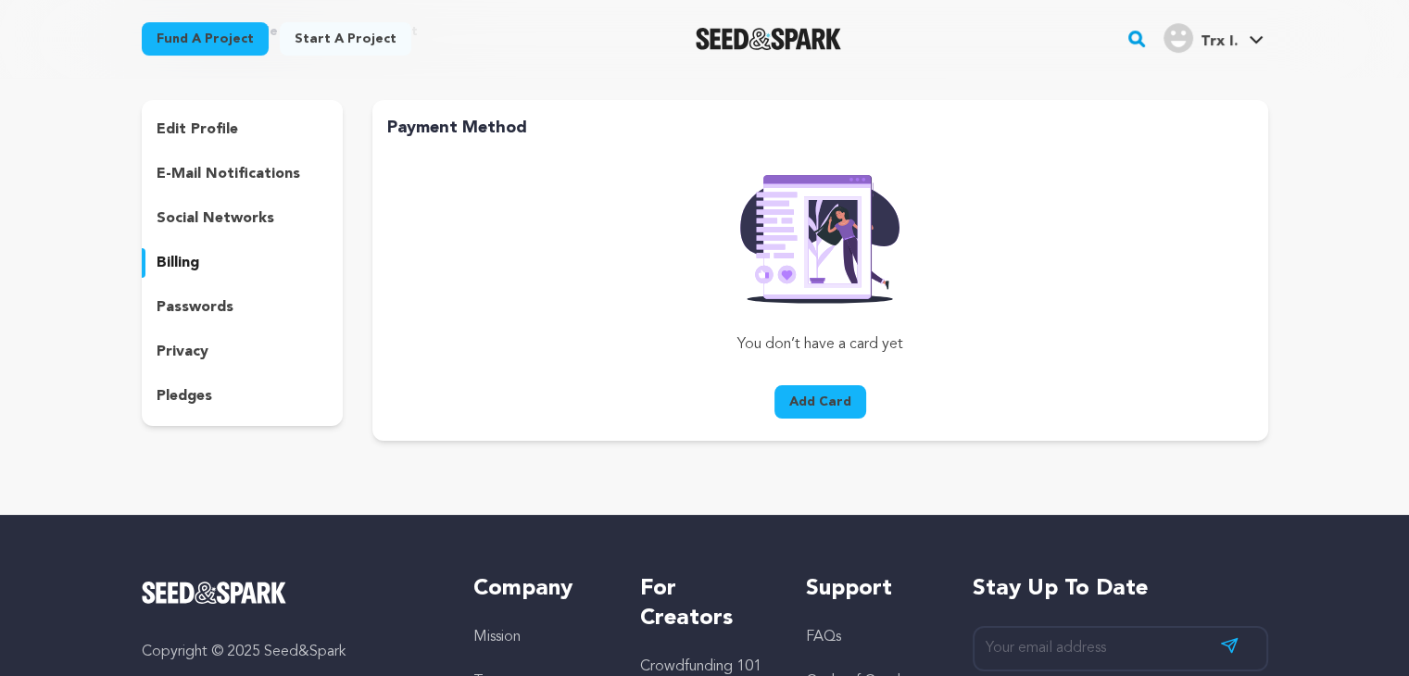
click at [250, 311] on div "passwords" at bounding box center [243, 308] width 202 height 30
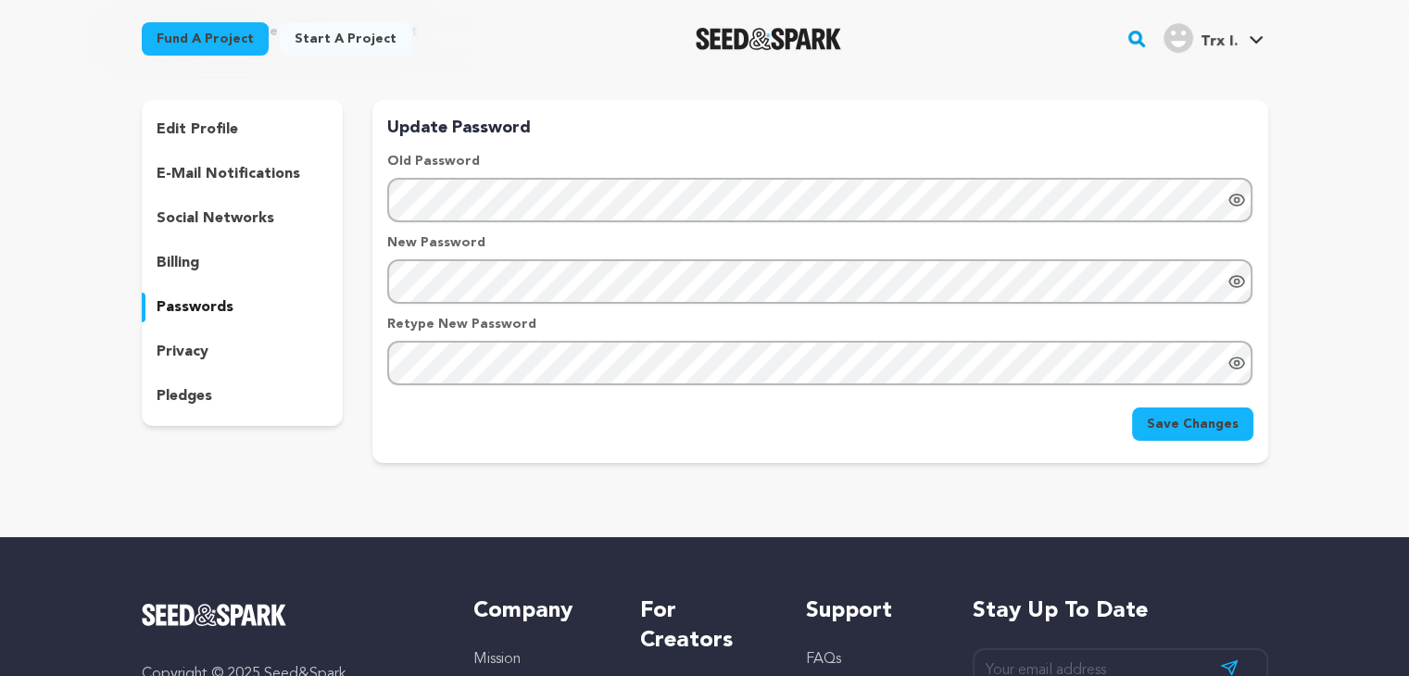
click at [230, 359] on div "privacy" at bounding box center [243, 352] width 202 height 30
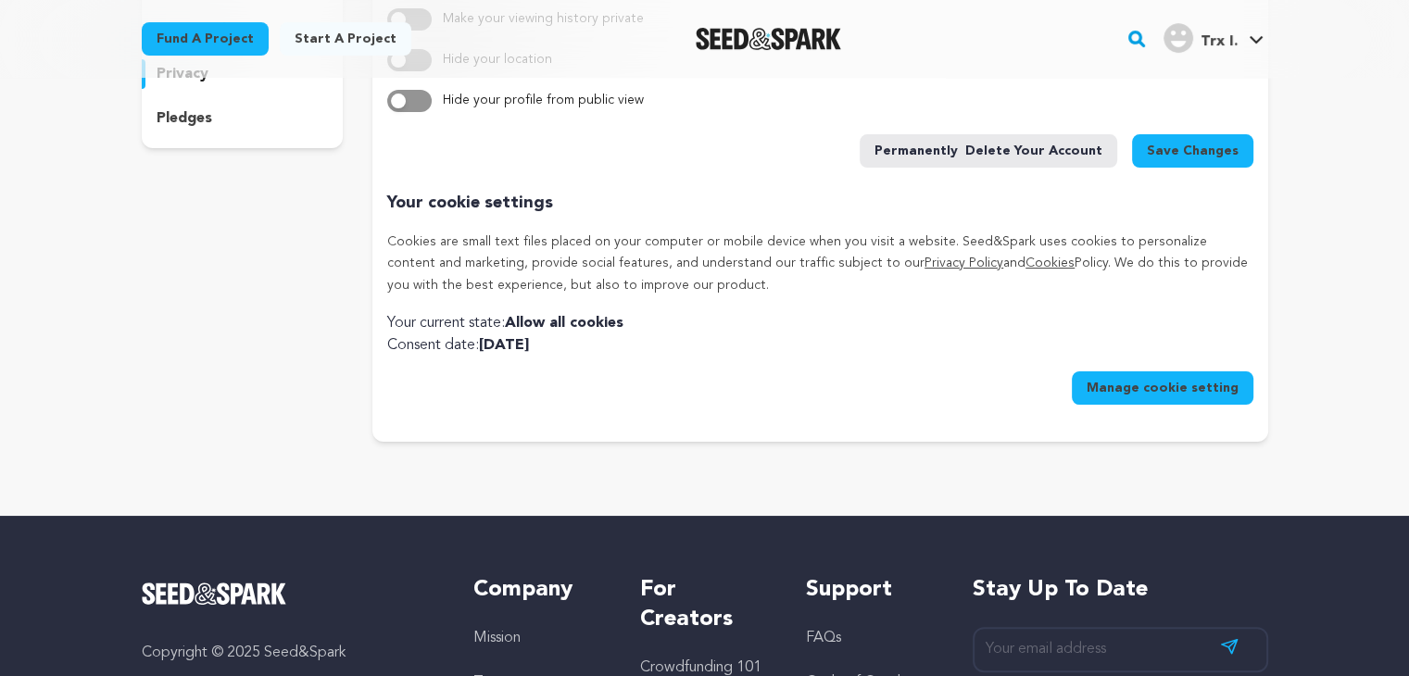
scroll to position [185, 0]
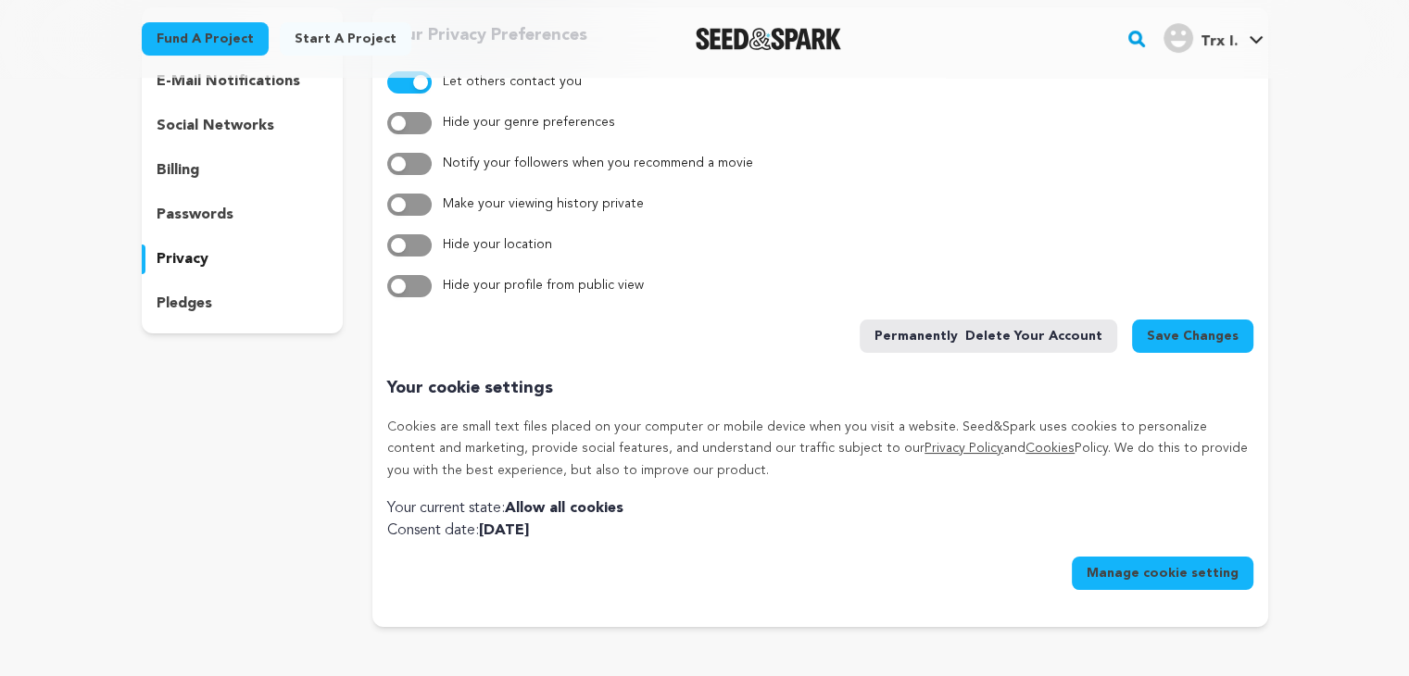
click at [194, 317] on div "pledges" at bounding box center [243, 304] width 202 height 30
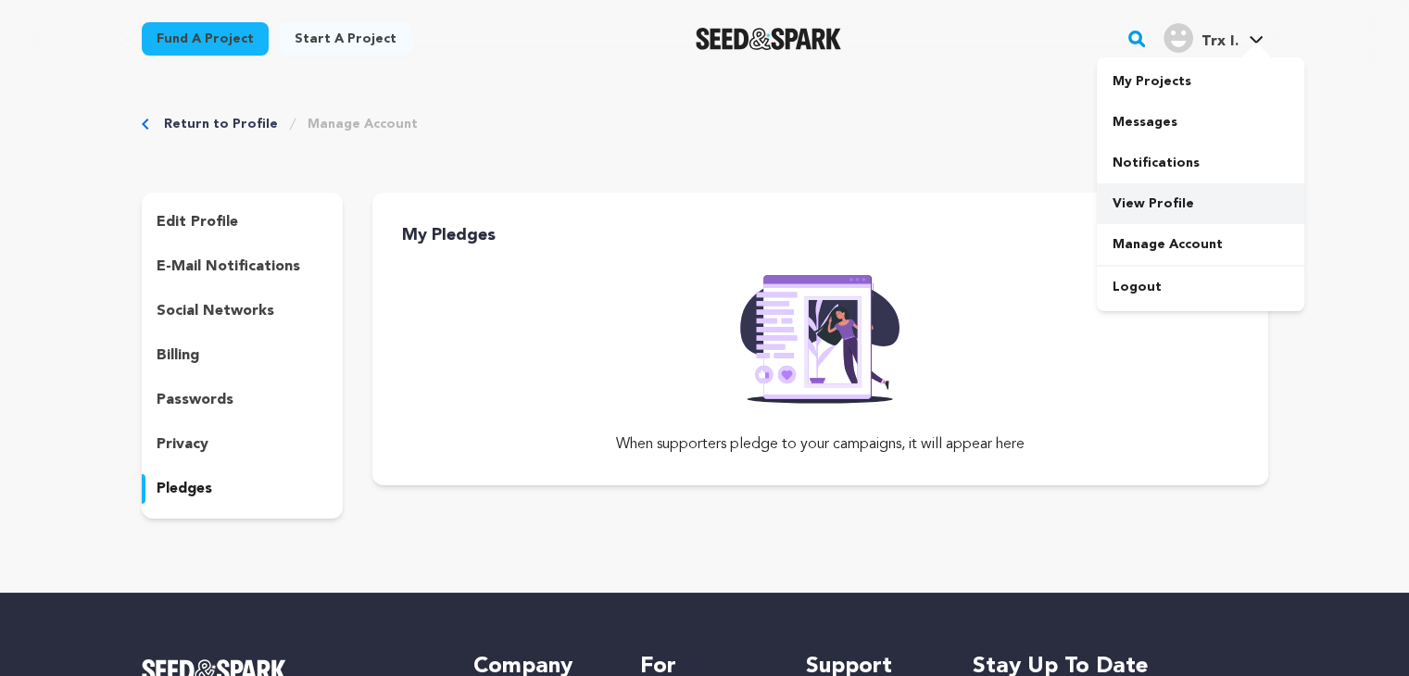
click at [1157, 195] on link "View Profile" at bounding box center [1201, 203] width 208 height 41
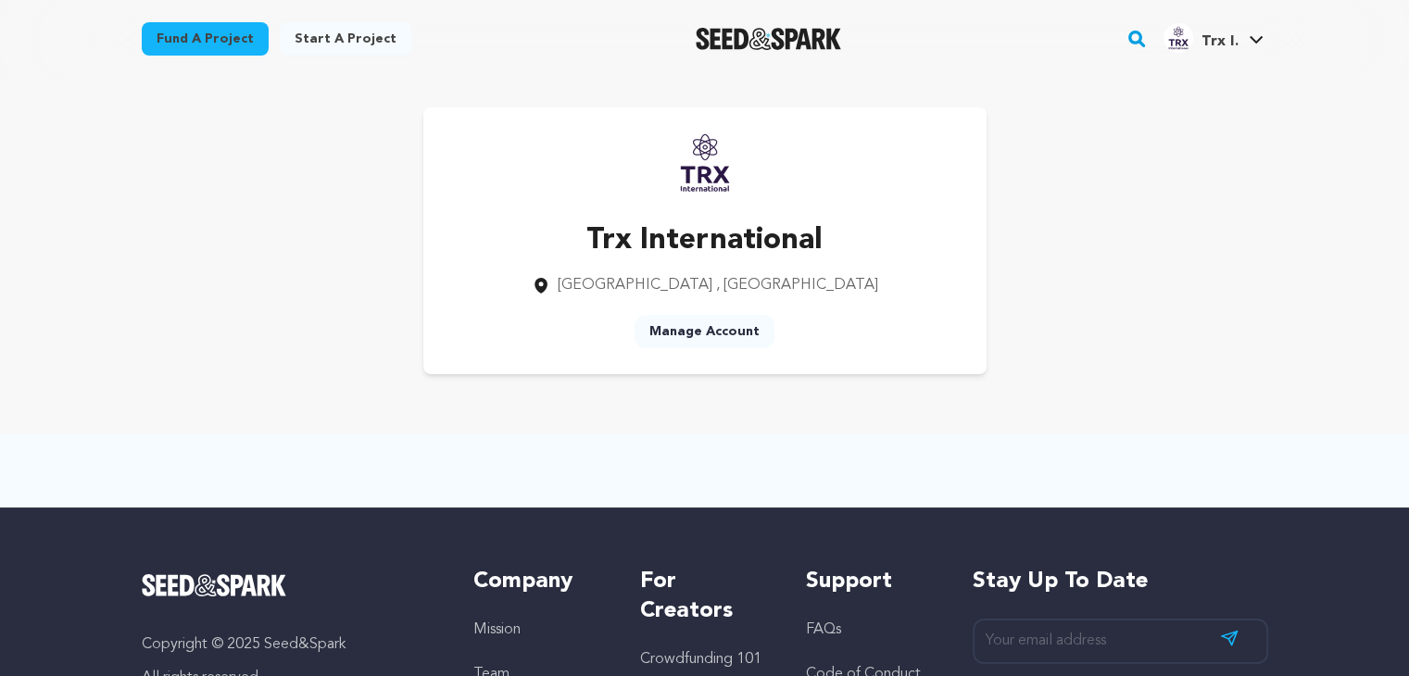
click at [682, 334] on link "Manage Account" at bounding box center [705, 331] width 140 height 33
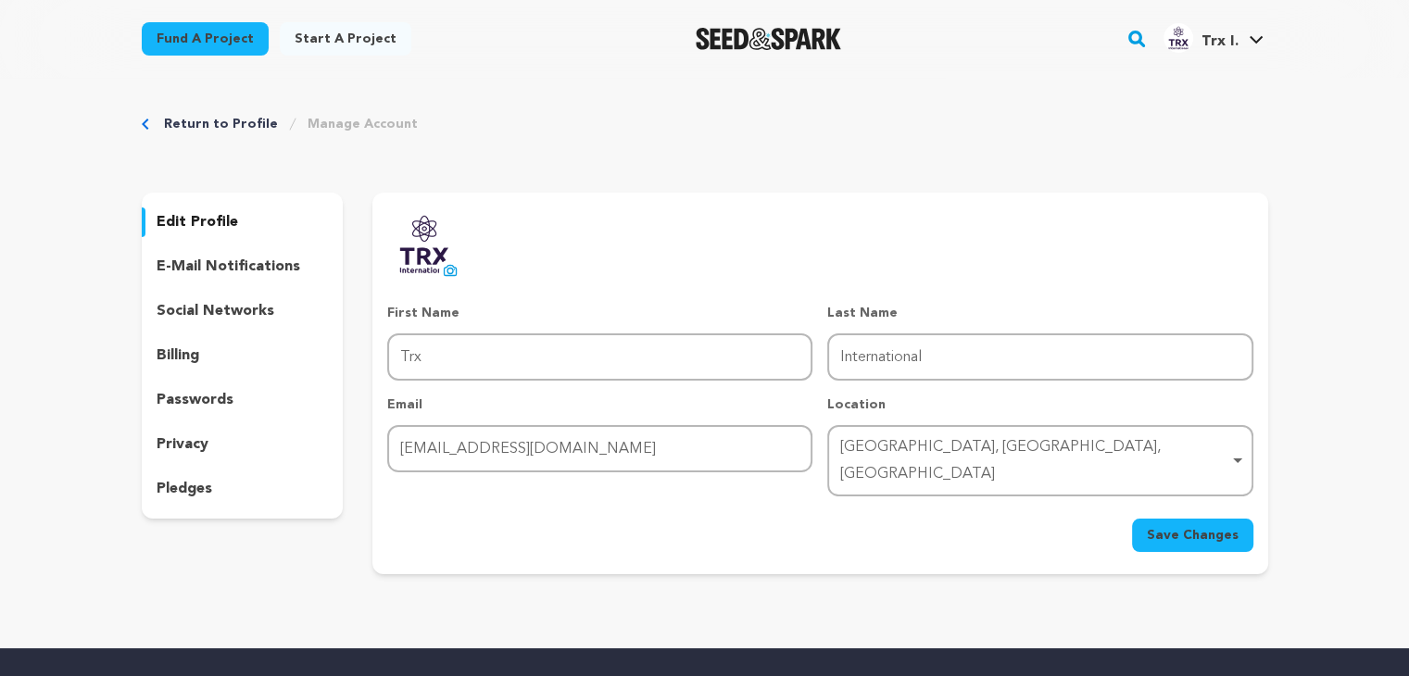
click at [218, 256] on p "e-mail notifications" at bounding box center [229, 267] width 144 height 22
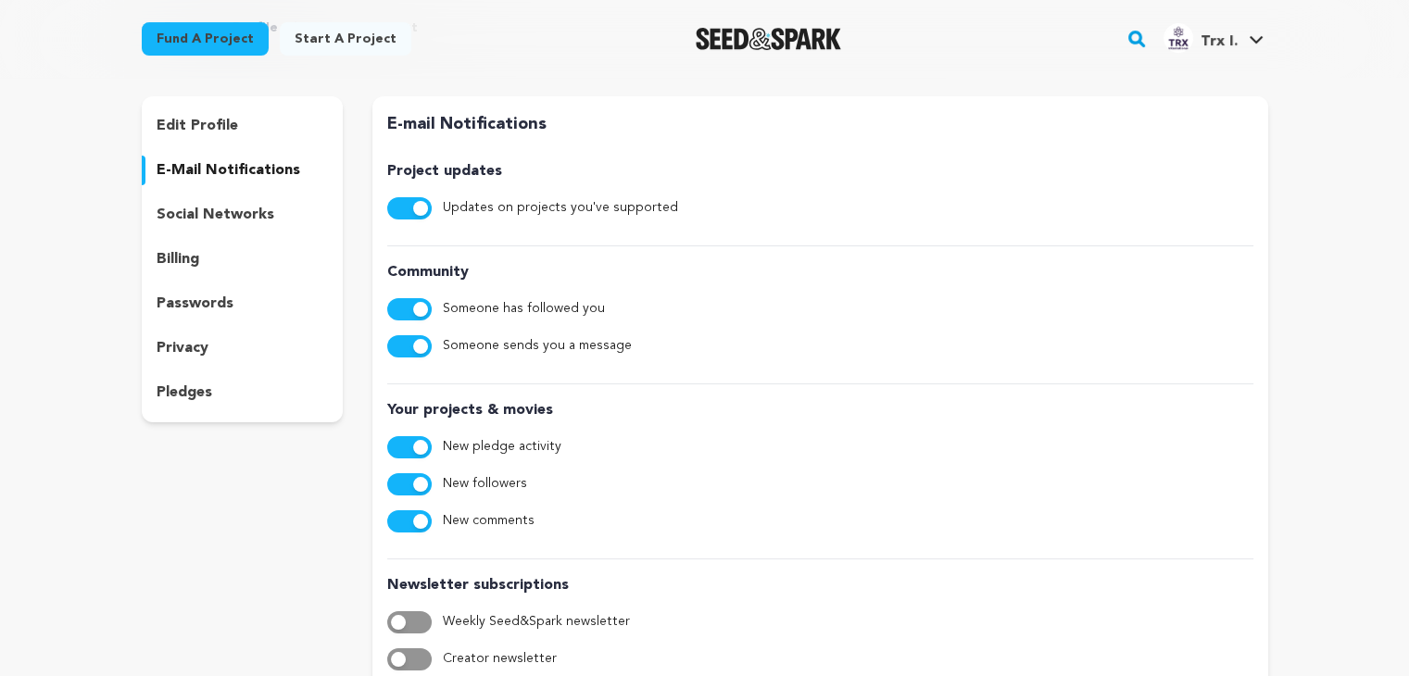
scroll to position [93, 0]
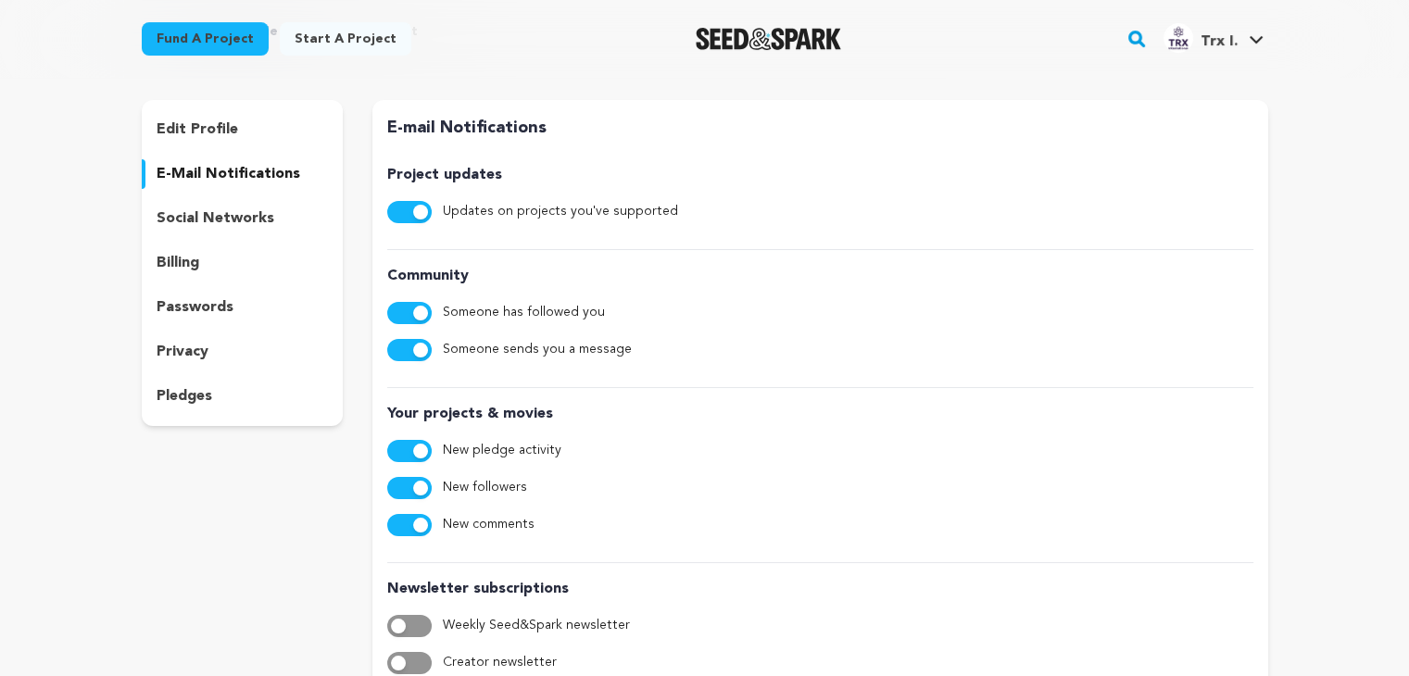
click at [223, 219] on p "social networks" at bounding box center [216, 219] width 118 height 22
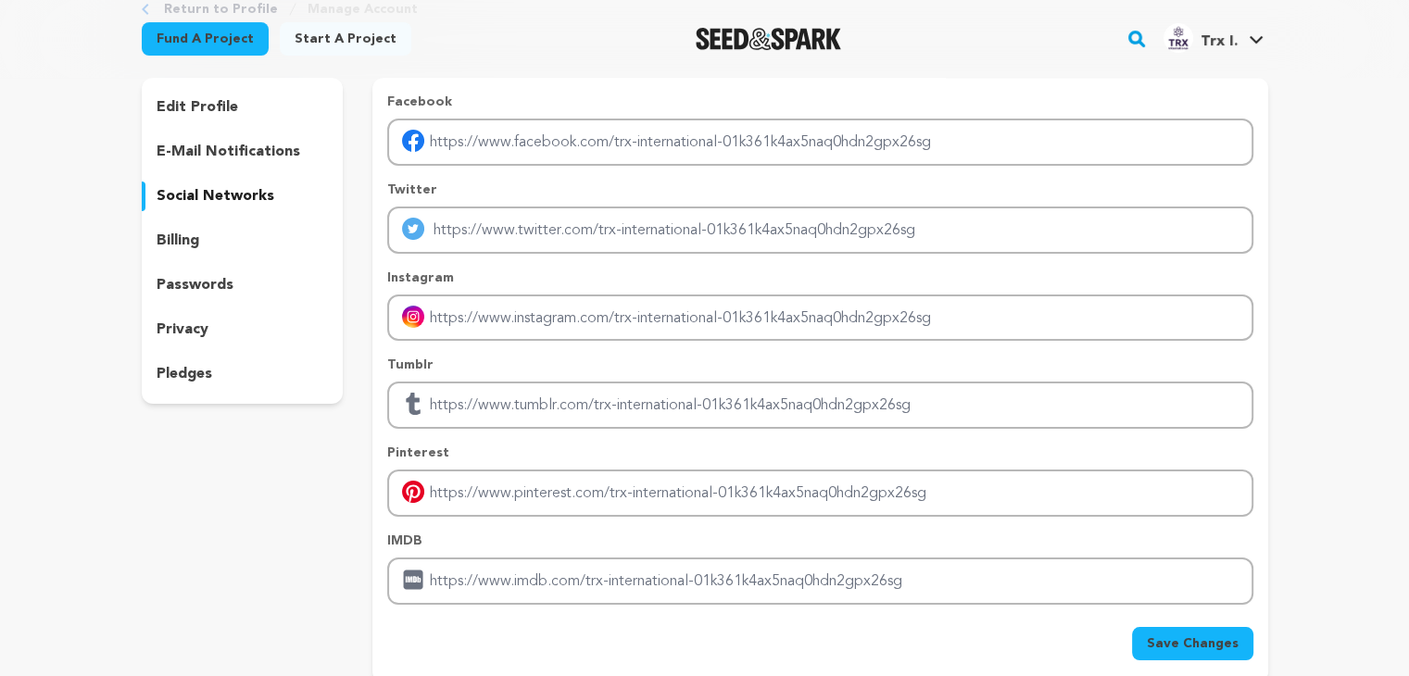
scroll to position [185, 0]
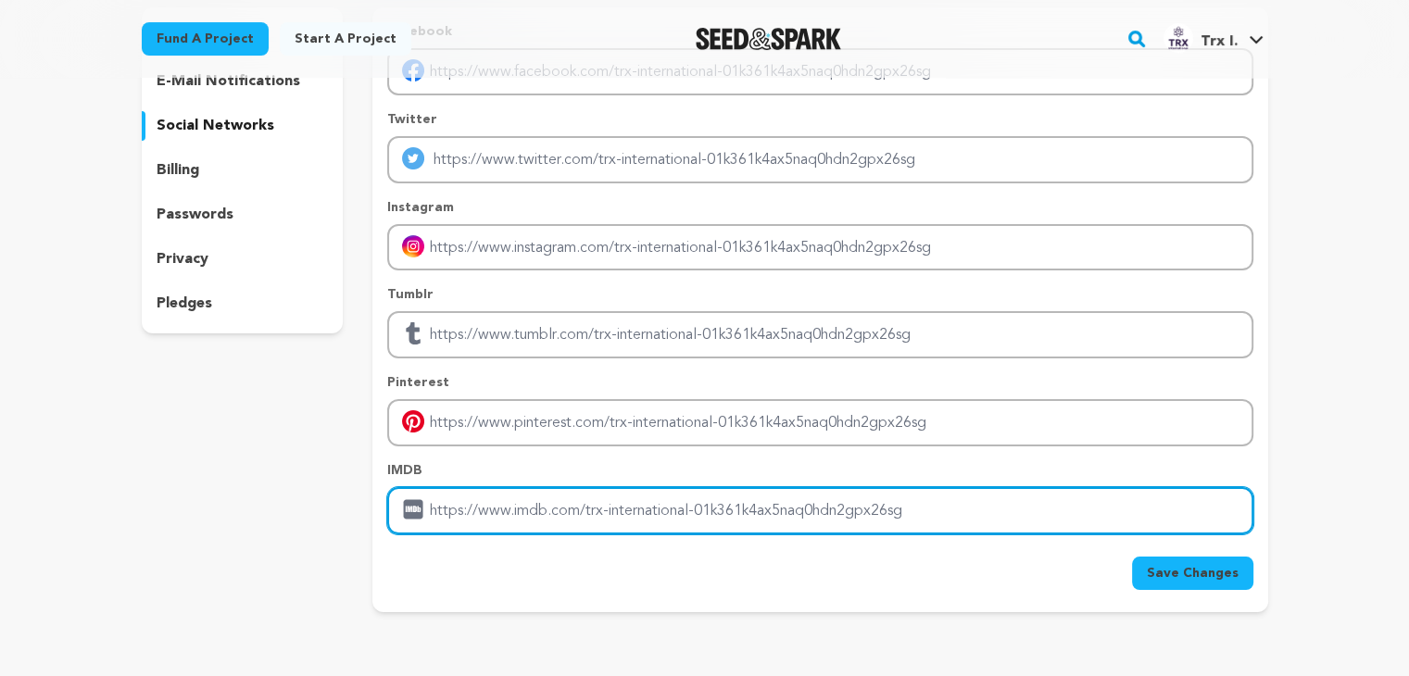
click at [465, 498] on input "Enter IMDB profile link" at bounding box center [819, 510] width 865 height 47
drag, startPoint x: 656, startPoint y: 508, endPoint x: 964, endPoint y: 504, distance: 307.6
click at [964, 504] on input "Enter IMDB profile link" at bounding box center [819, 510] width 865 height 47
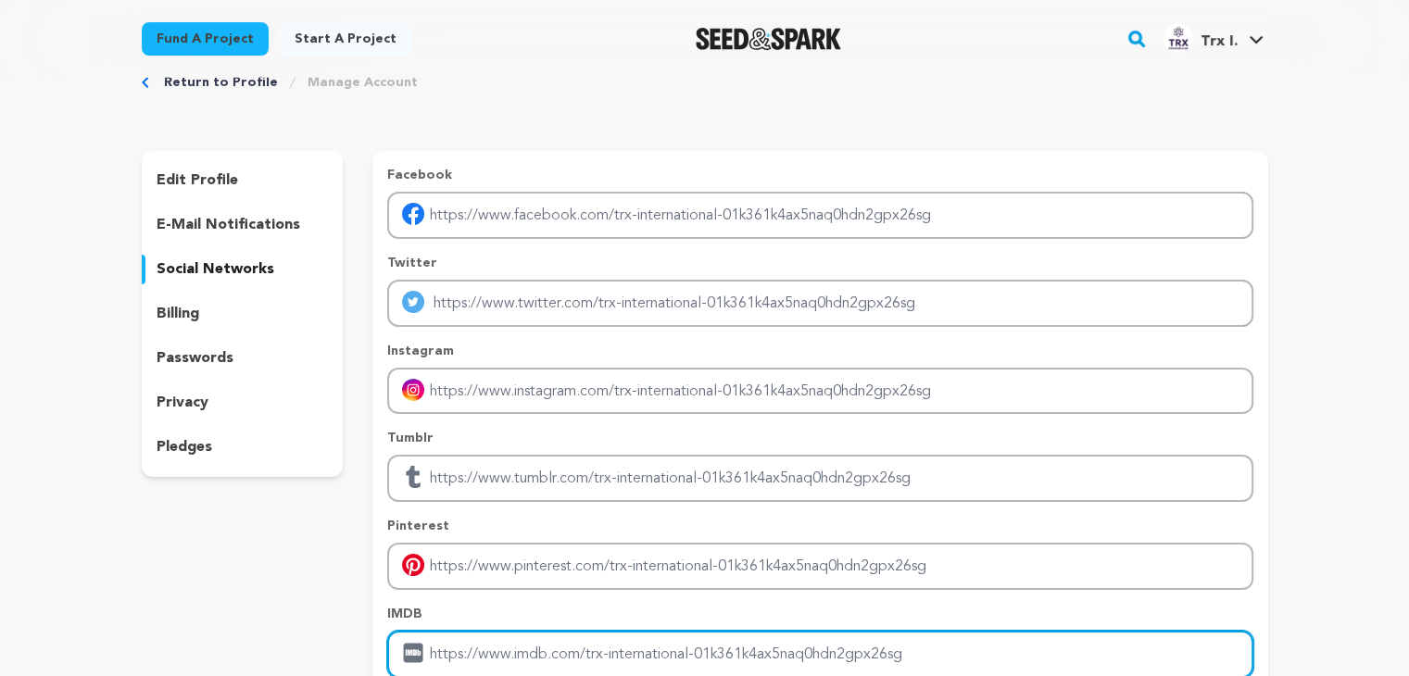
scroll to position [0, 0]
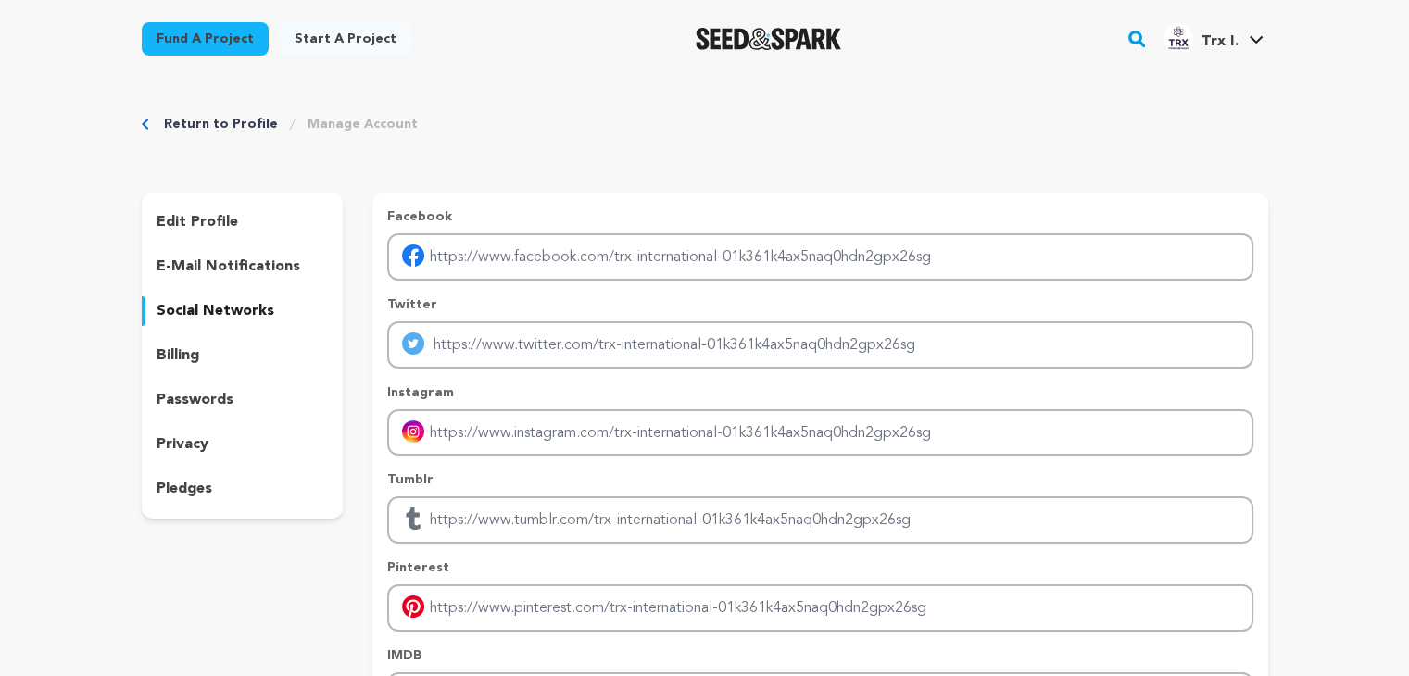
click at [233, 360] on div "billing" at bounding box center [243, 356] width 202 height 30
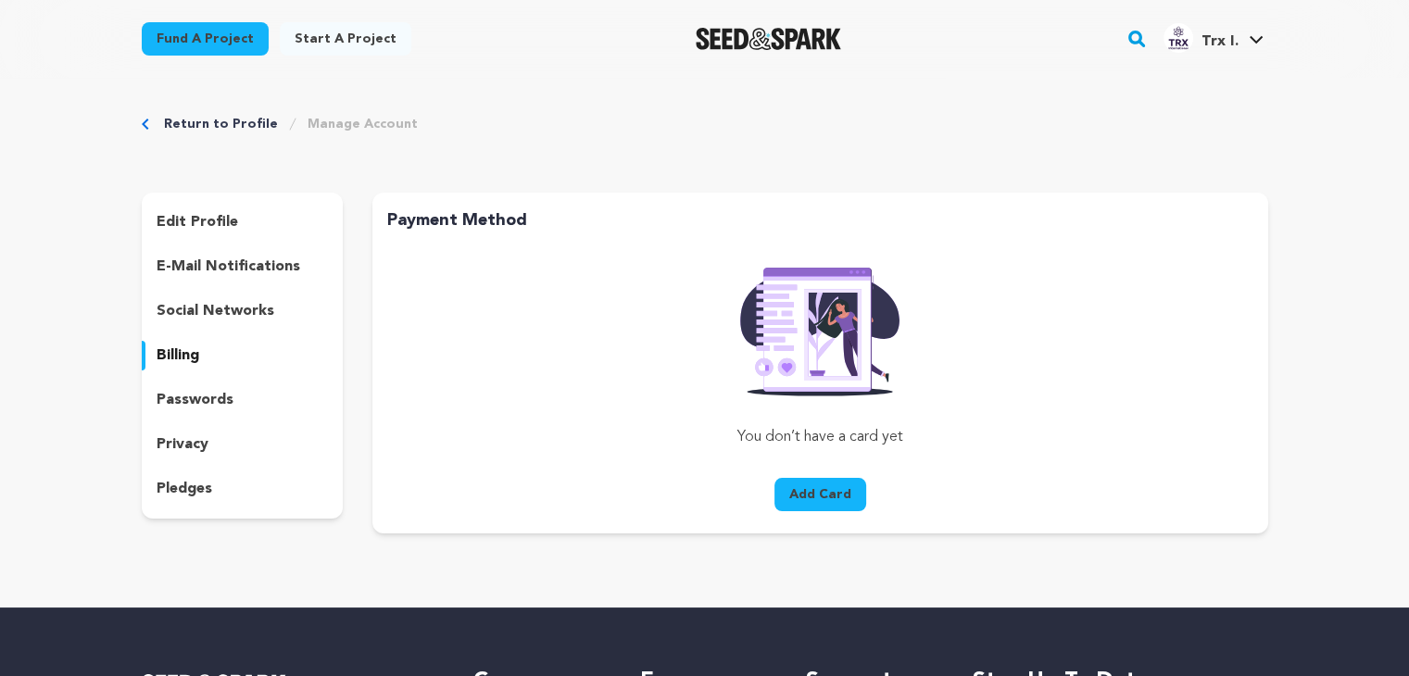
click at [230, 395] on div "passwords" at bounding box center [243, 400] width 202 height 30
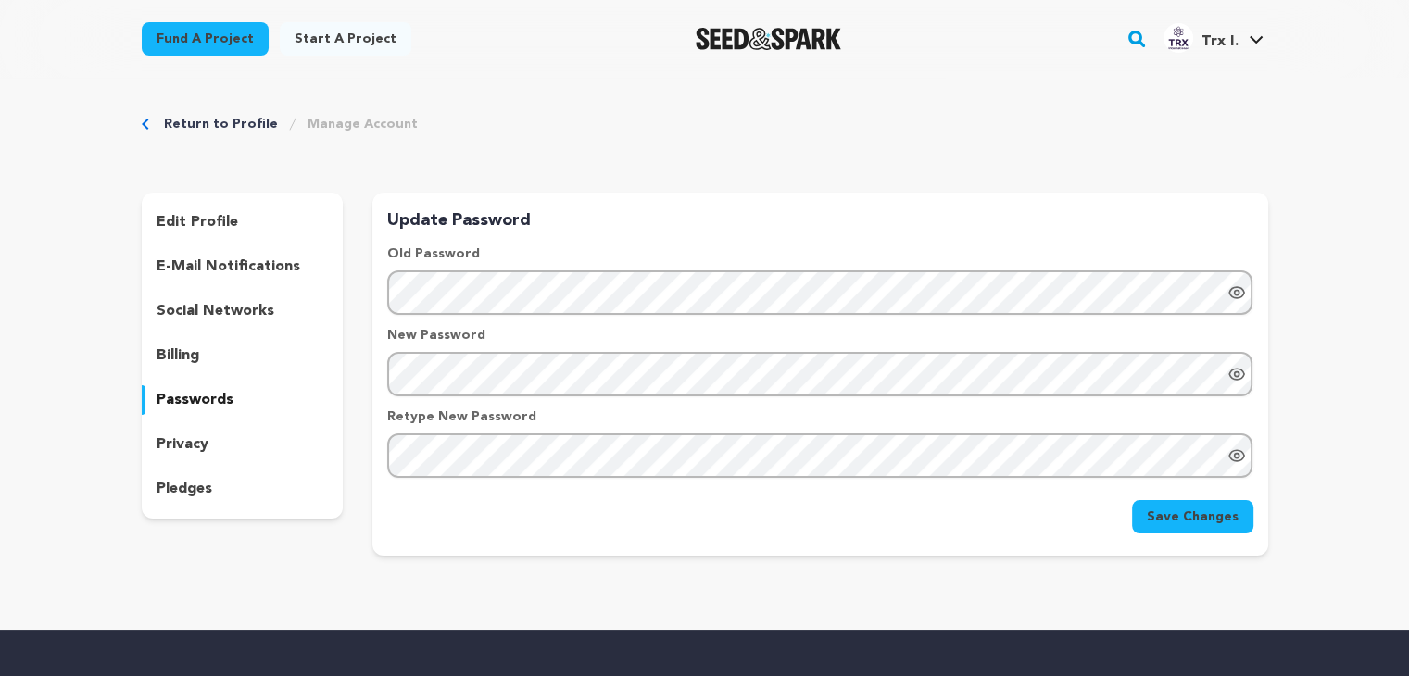
click at [222, 428] on div "edit profile e-mail notifications social networks billing passwords privacy ple…" at bounding box center [243, 356] width 202 height 326
click at [219, 446] on div "privacy" at bounding box center [243, 445] width 202 height 30
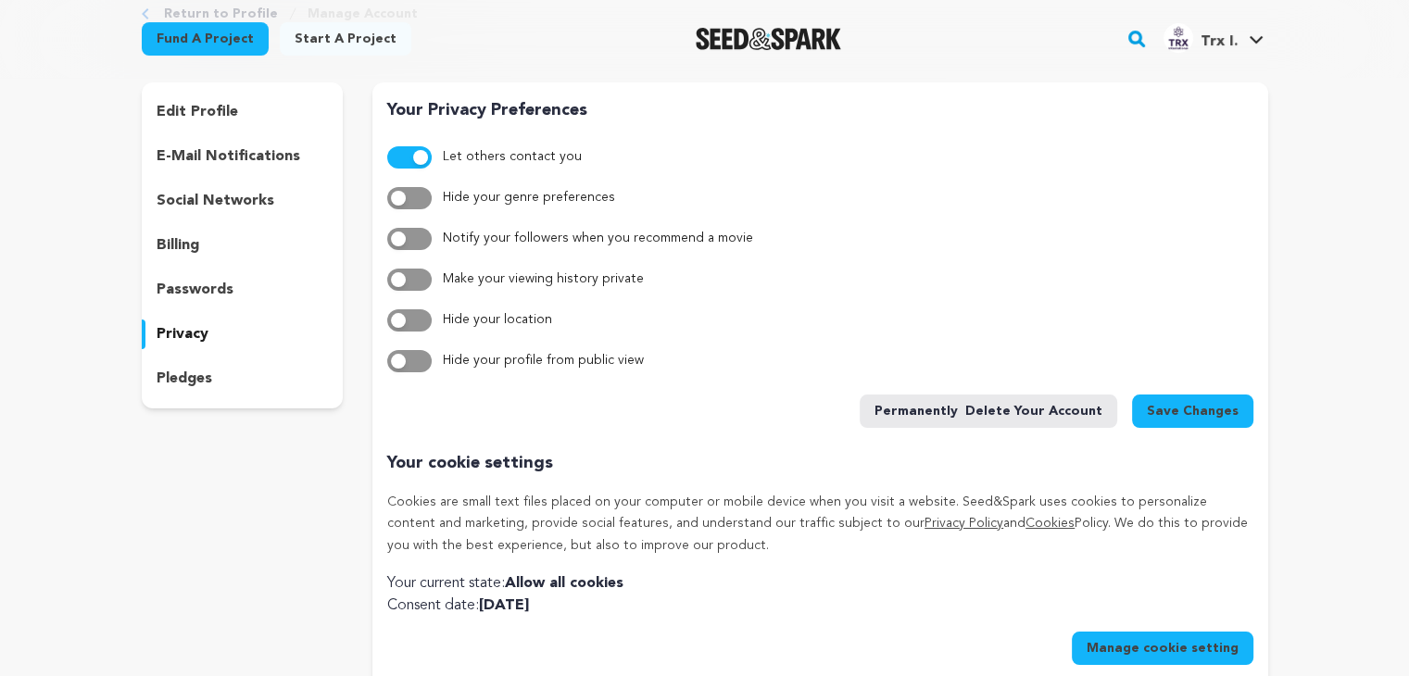
scroll to position [93, 0]
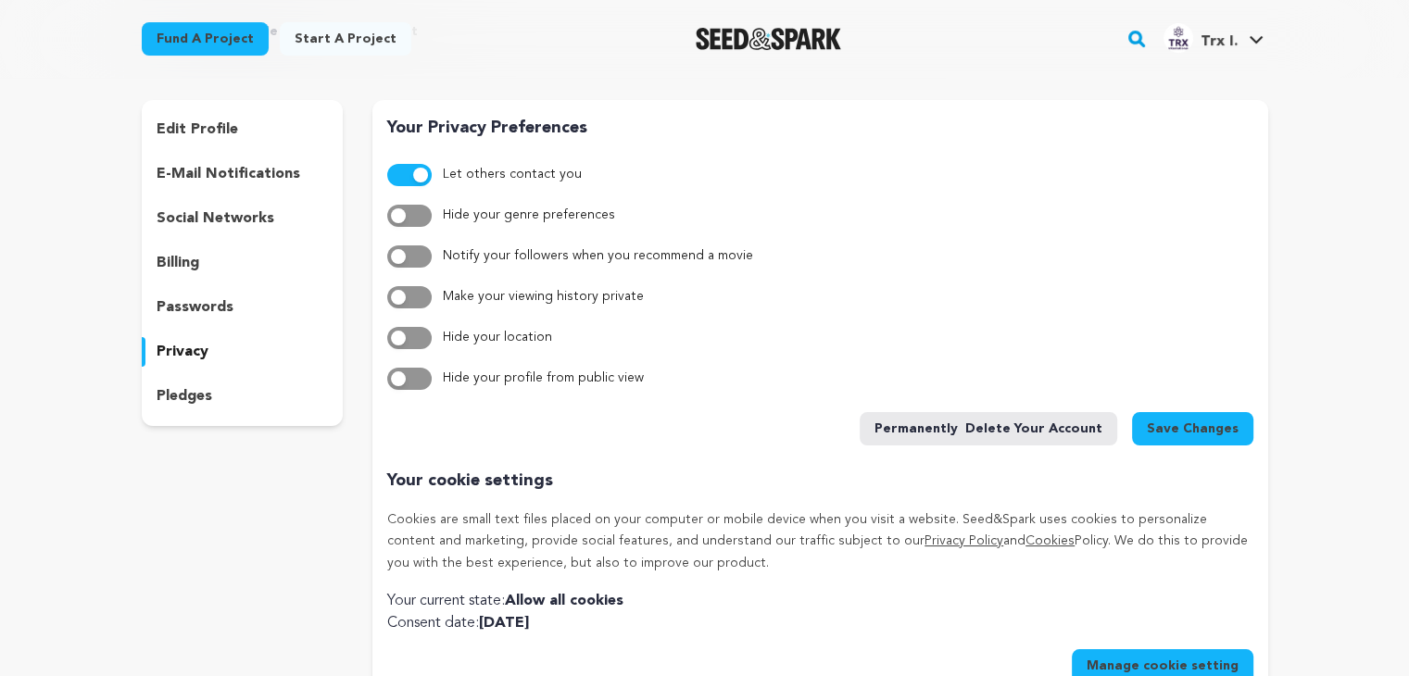
click at [251, 397] on div "pledges" at bounding box center [243, 397] width 202 height 30
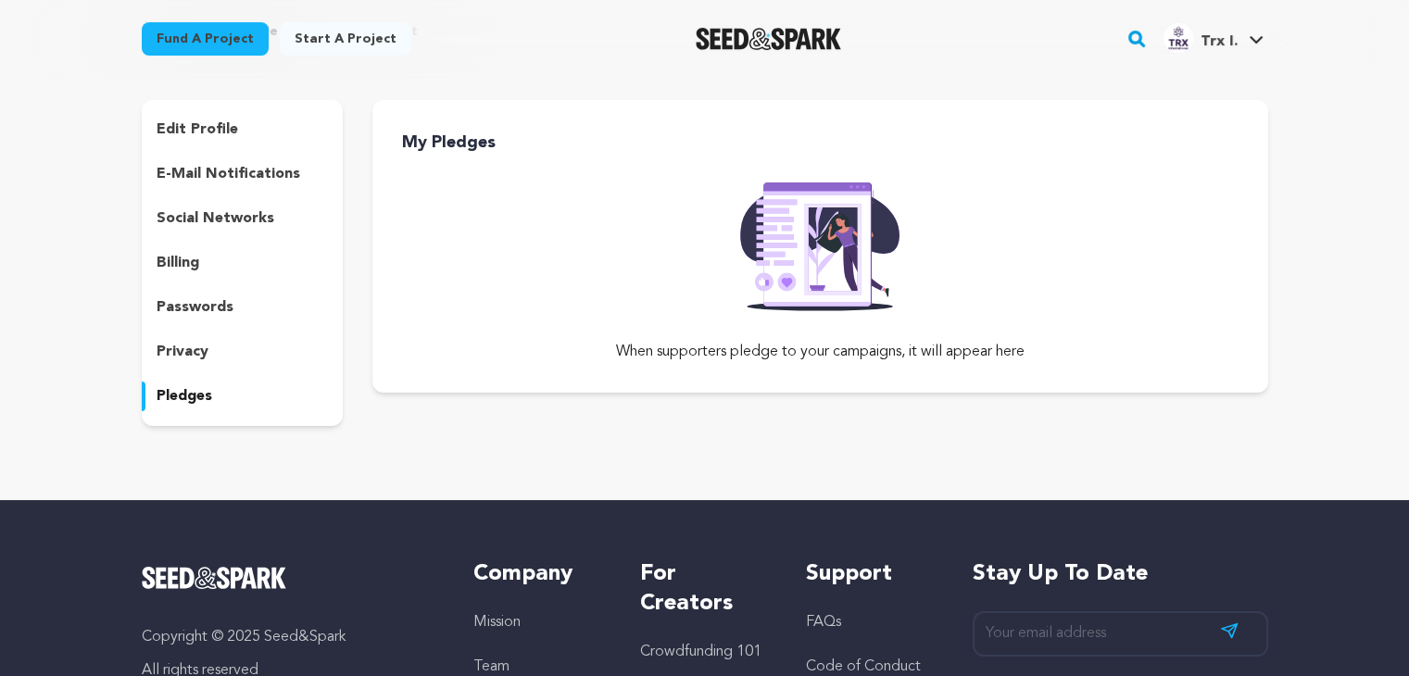
click at [371, 31] on link "Start a project" at bounding box center [346, 38] width 132 height 33
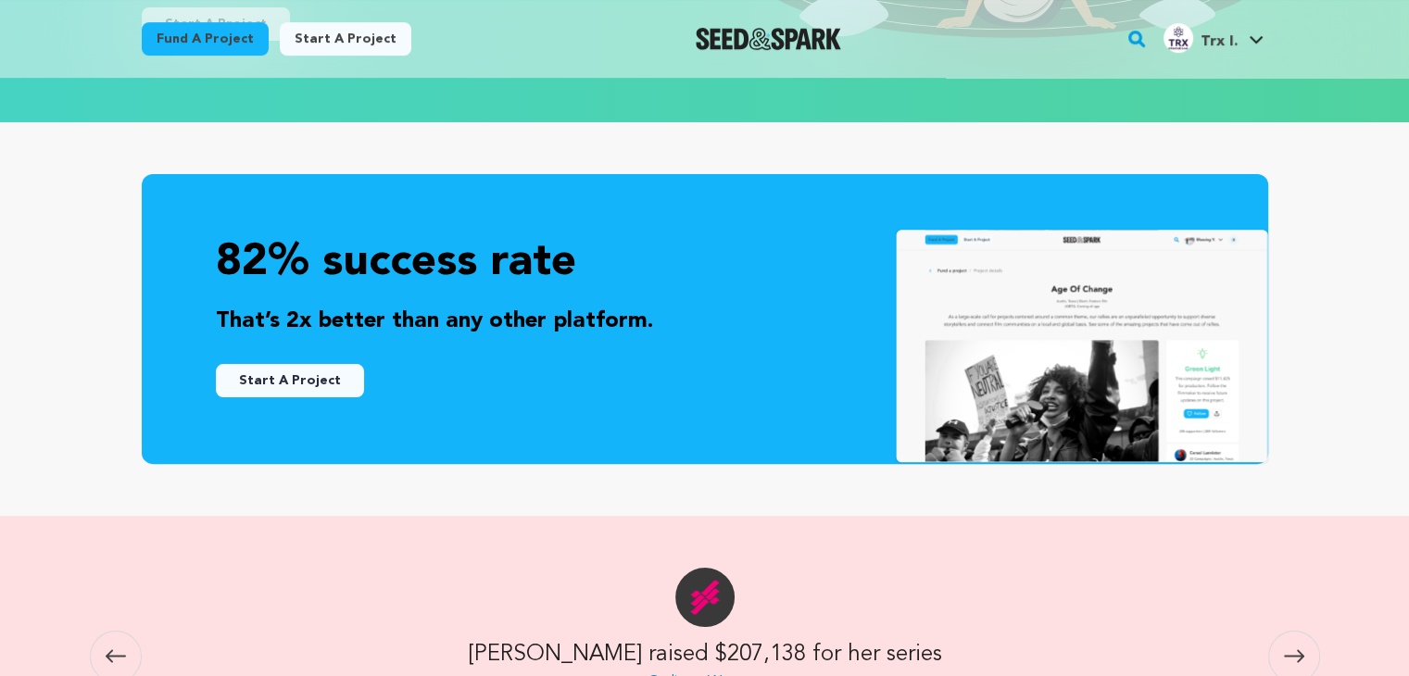
scroll to position [278, 0]
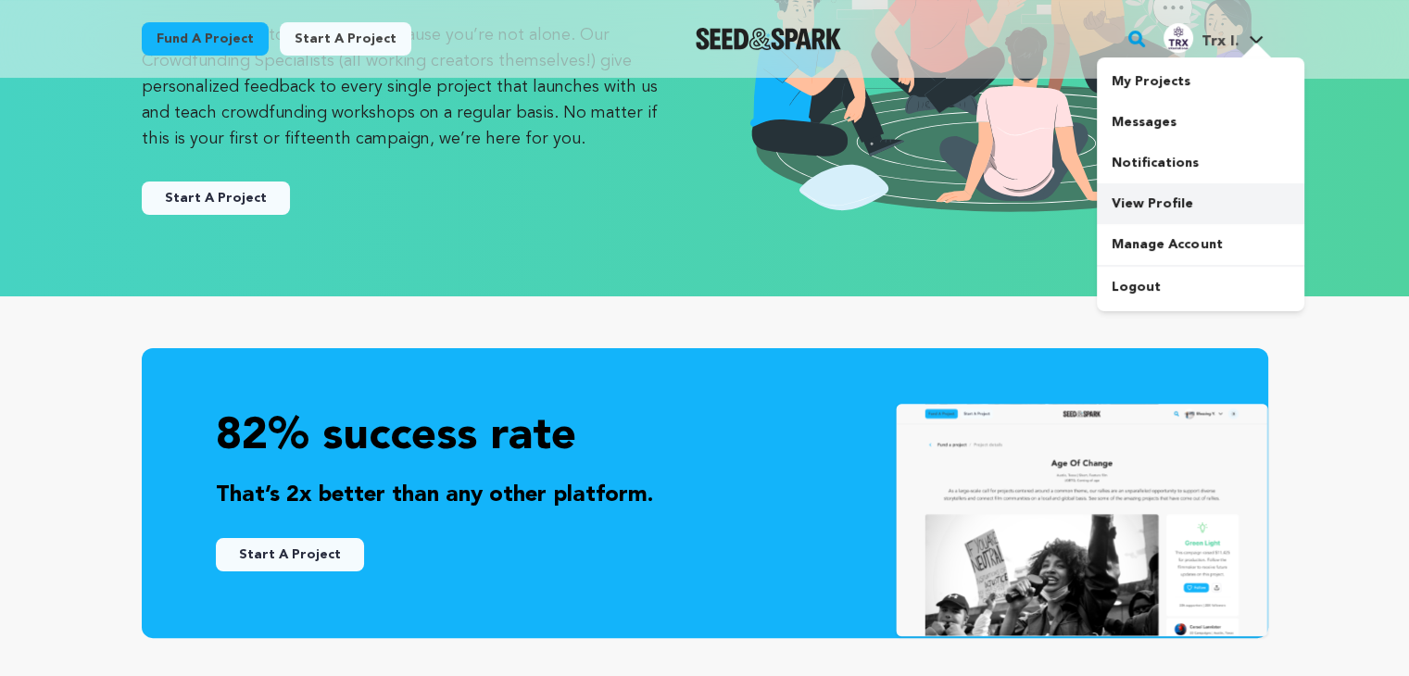
click at [1141, 201] on link "View Profile" at bounding box center [1201, 203] width 208 height 41
